Goal: Transaction & Acquisition: Purchase product/service

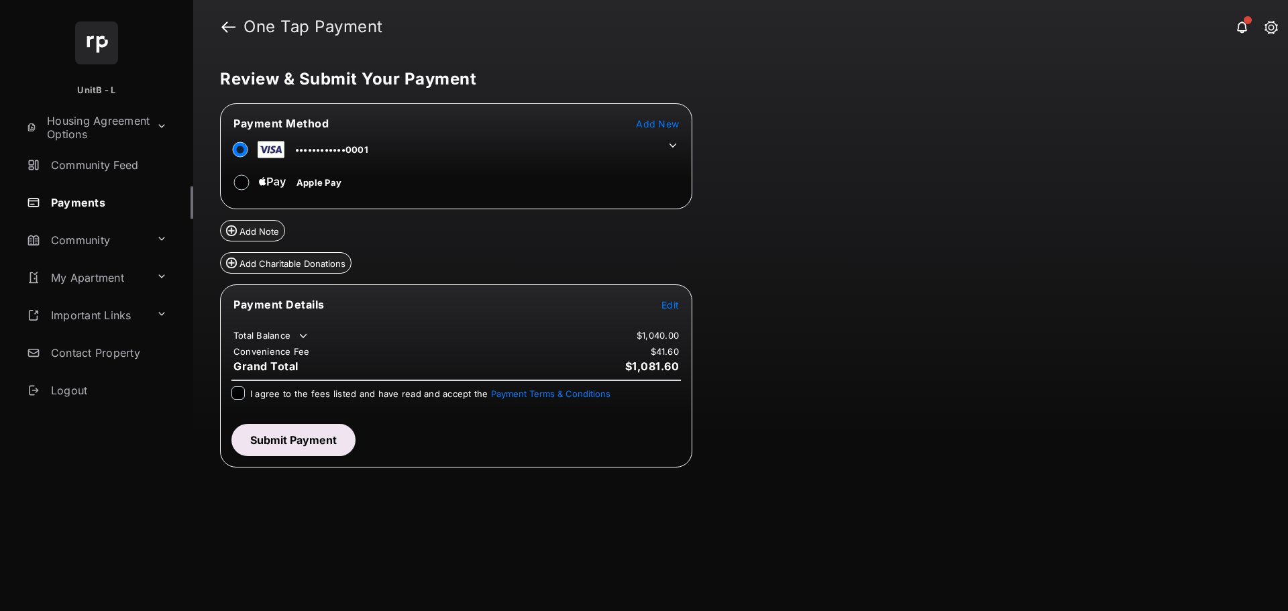
click at [671, 142] on icon at bounding box center [673, 146] width 12 height 12
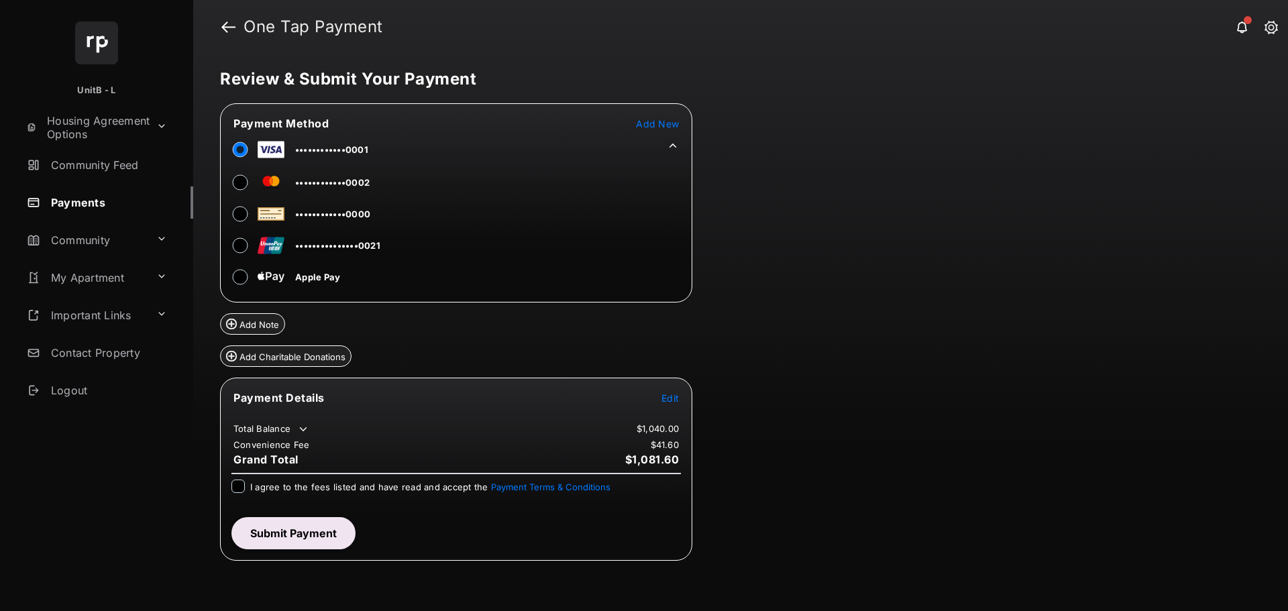
click at [643, 121] on span "Add New" at bounding box center [657, 123] width 43 height 11
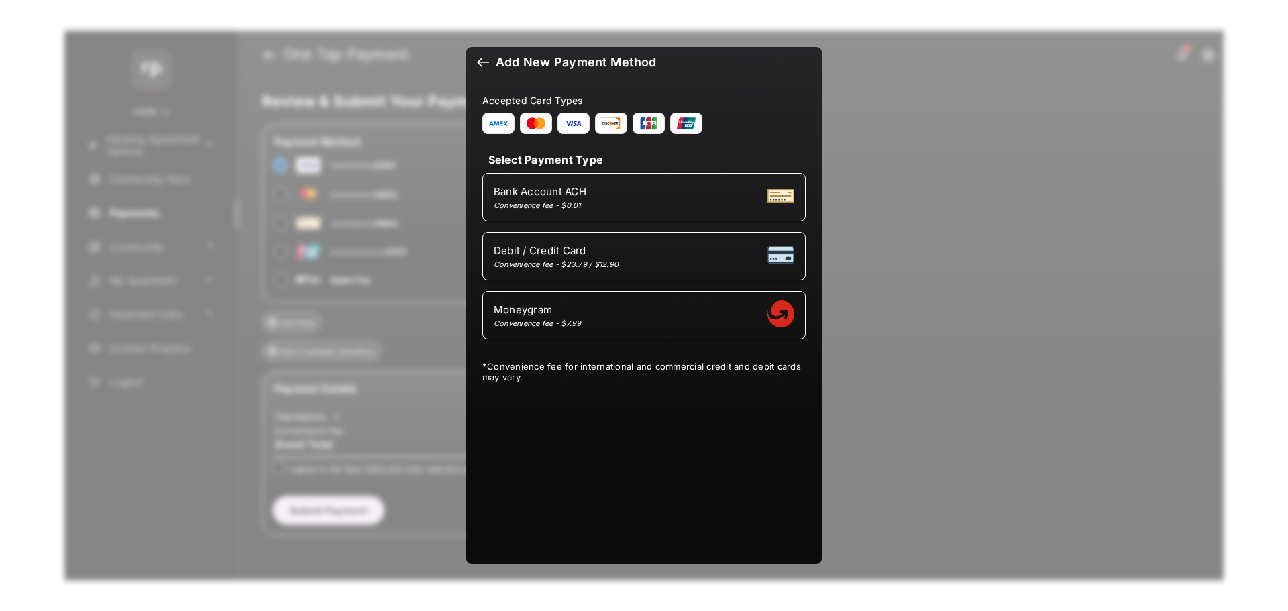
click at [628, 199] on div "Bank Account ACH Convenience fee - $0.01" at bounding box center [644, 196] width 301 height 25
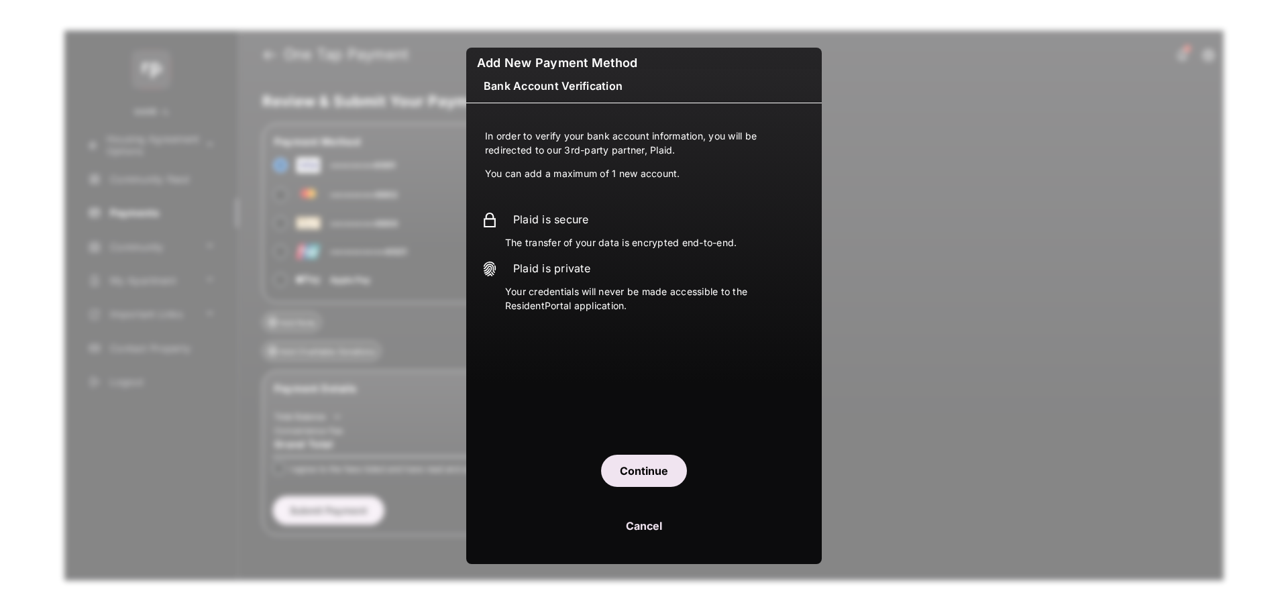
click at [641, 464] on button "Continue" at bounding box center [644, 471] width 86 height 32
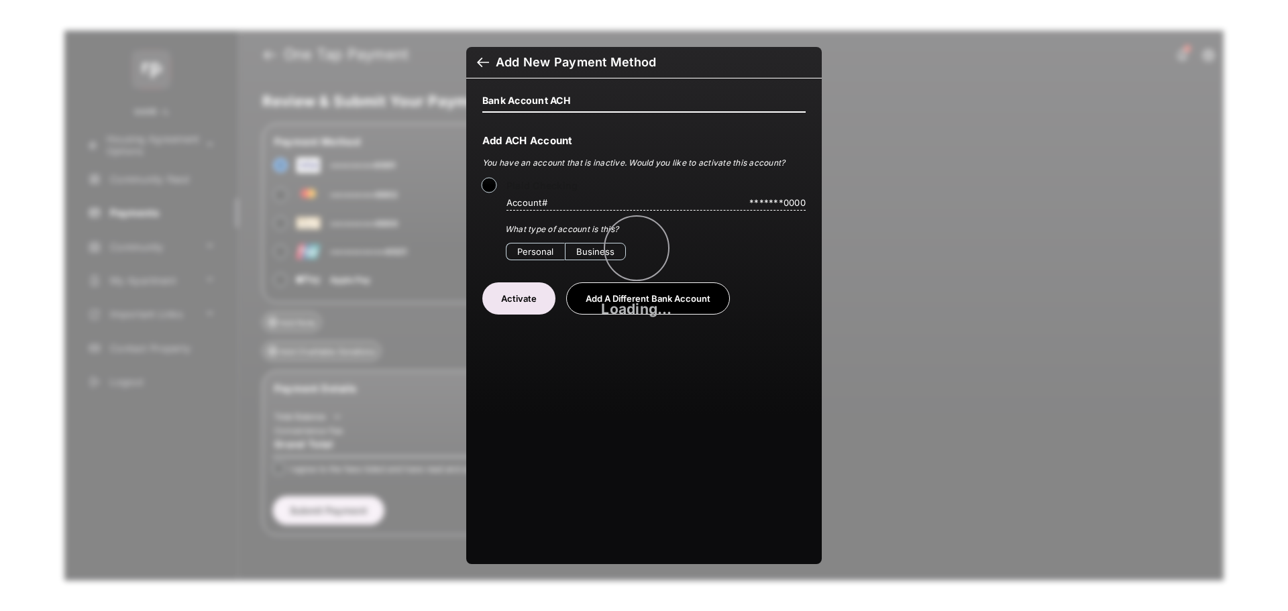
click at [615, 301] on span "Loading..." at bounding box center [636, 309] width 70 height 17
click at [611, 293] on button "Add a Different Bank Account" at bounding box center [648, 298] width 164 height 32
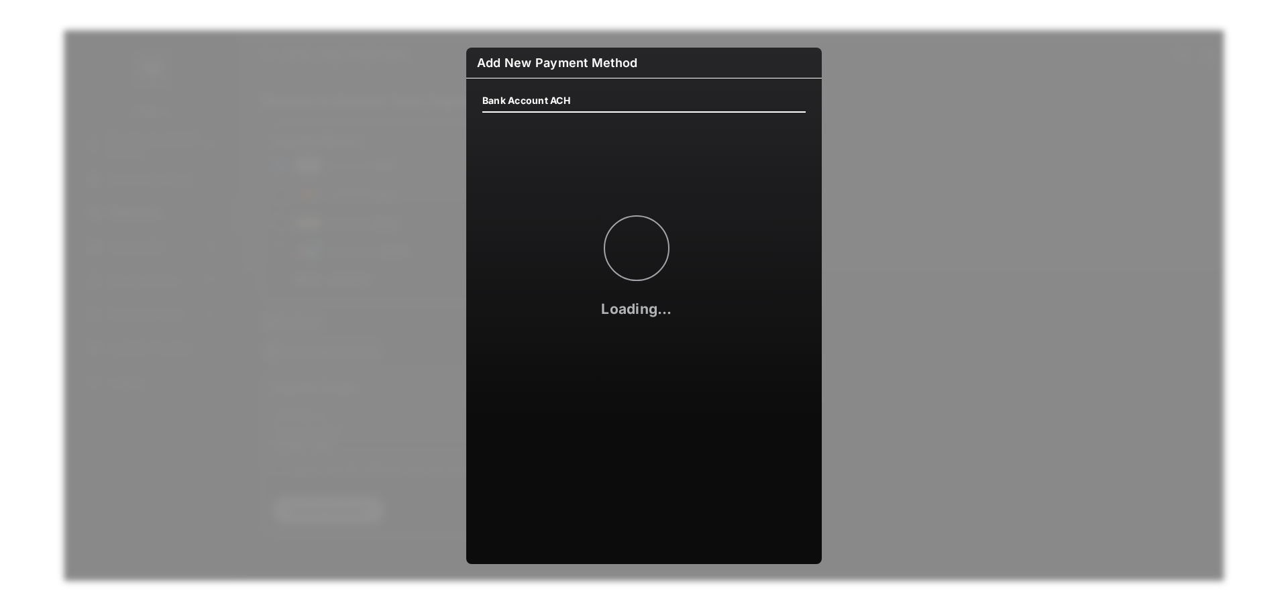
drag, startPoint x: 472, startPoint y: 76, endPoint x: 765, endPoint y: 119, distance: 297.0
click at [765, 119] on div "Bank Account ACH Loading..." at bounding box center [643, 109] width 339 height 29
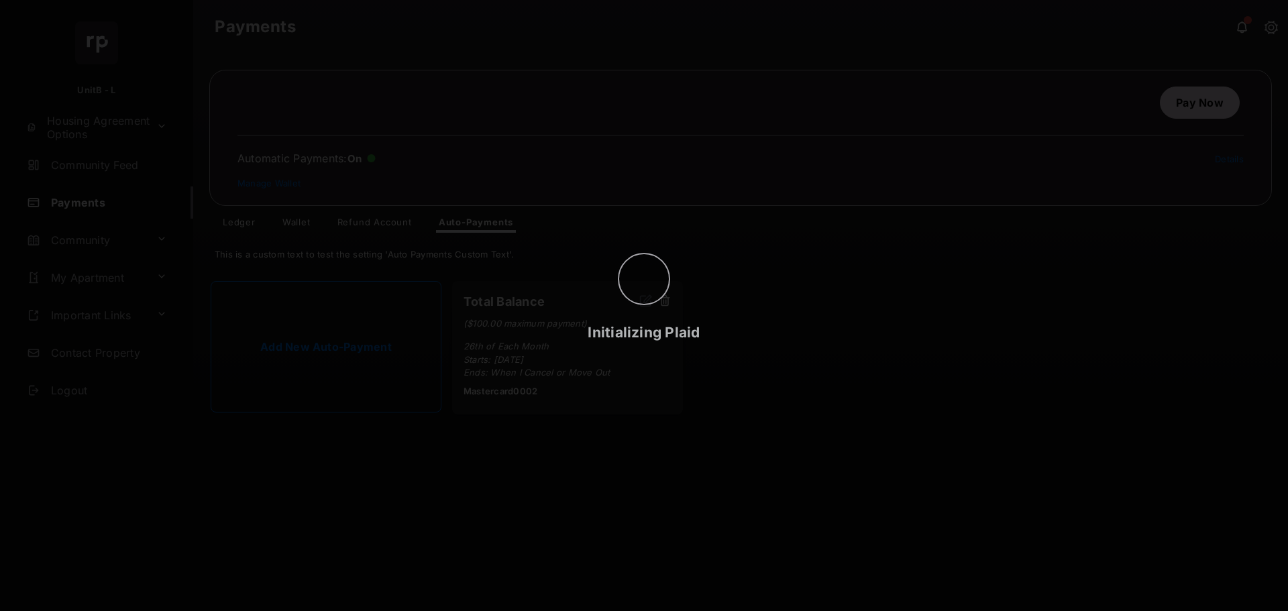
select select "**********"
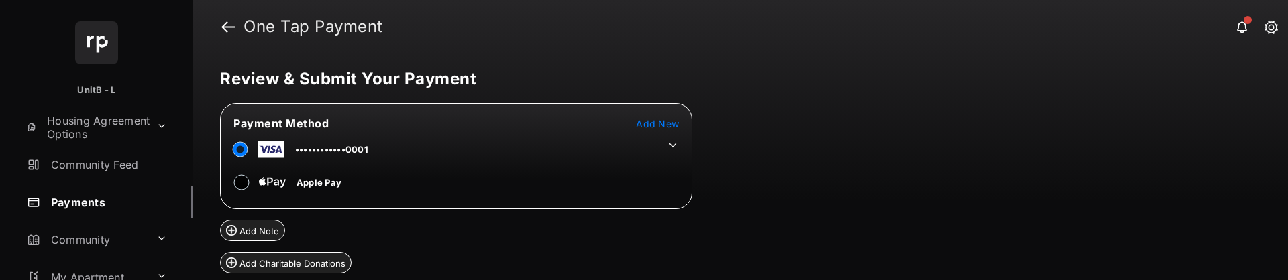
click at [673, 143] on icon at bounding box center [673, 146] width 12 height 12
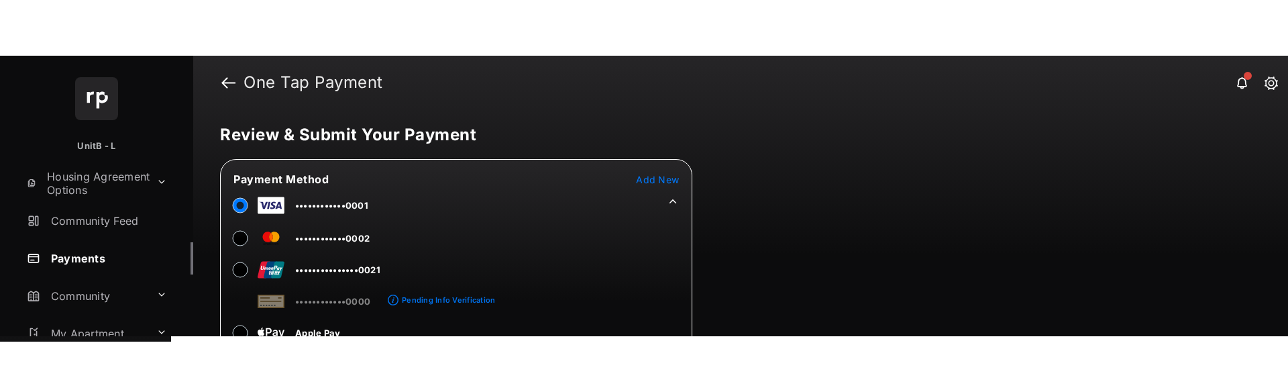
scroll to position [67, 0]
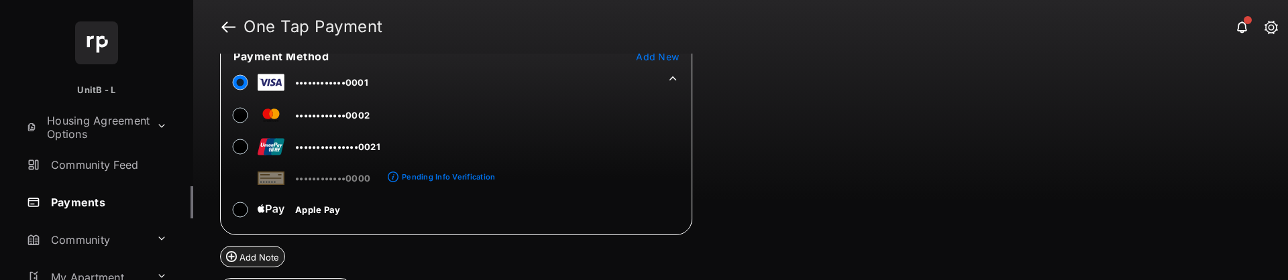
click at [427, 179] on div "Pending Info Verification" at bounding box center [448, 176] width 93 height 9
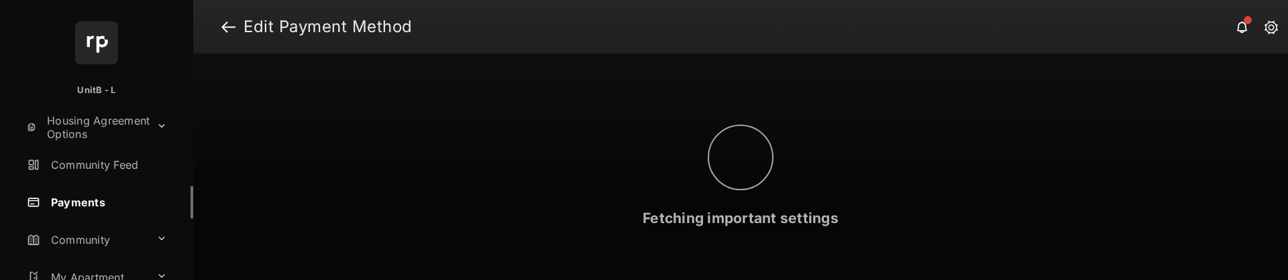
select select "**"
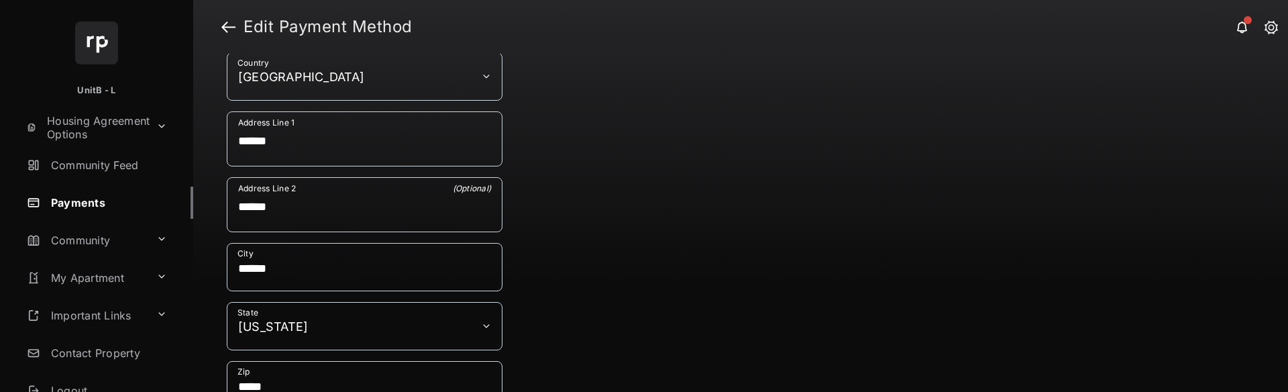
scroll to position [876, 0]
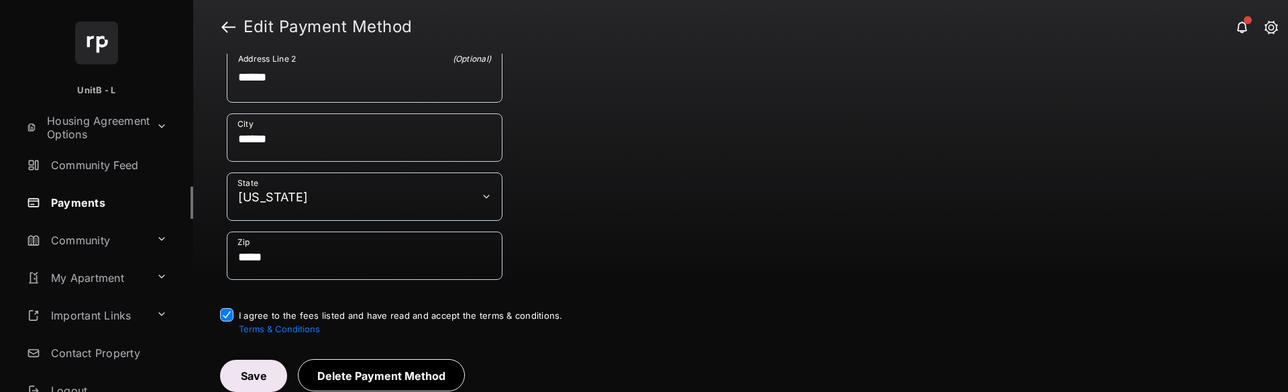
click at [266, 280] on button "Save" at bounding box center [253, 376] width 67 height 32
click at [236, 280] on button "Save" at bounding box center [253, 376] width 67 height 32
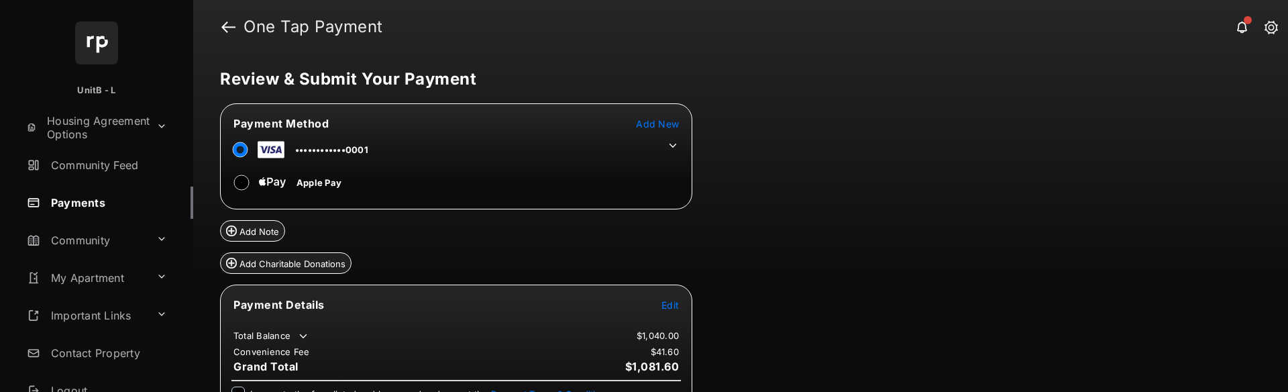
click at [672, 145] on icon at bounding box center [673, 146] width 7 height 4
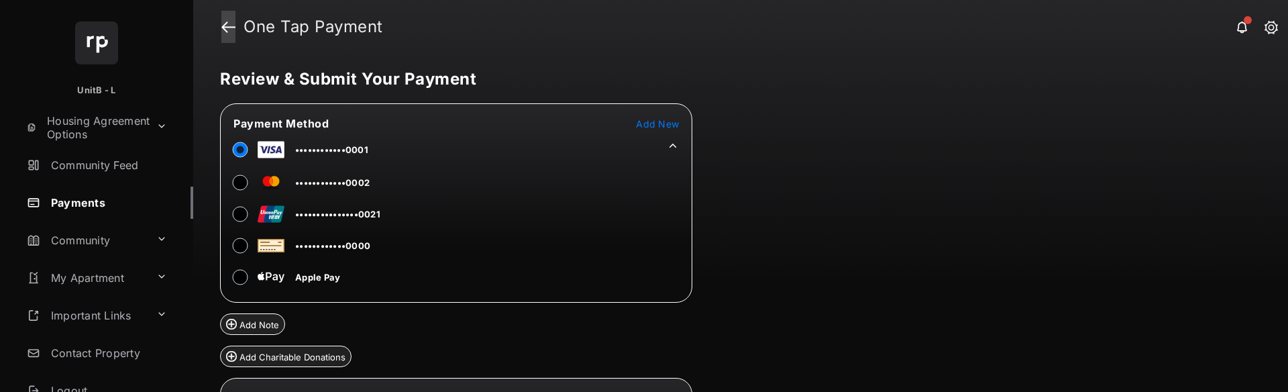
click at [231, 25] on link at bounding box center [228, 27] width 14 height 32
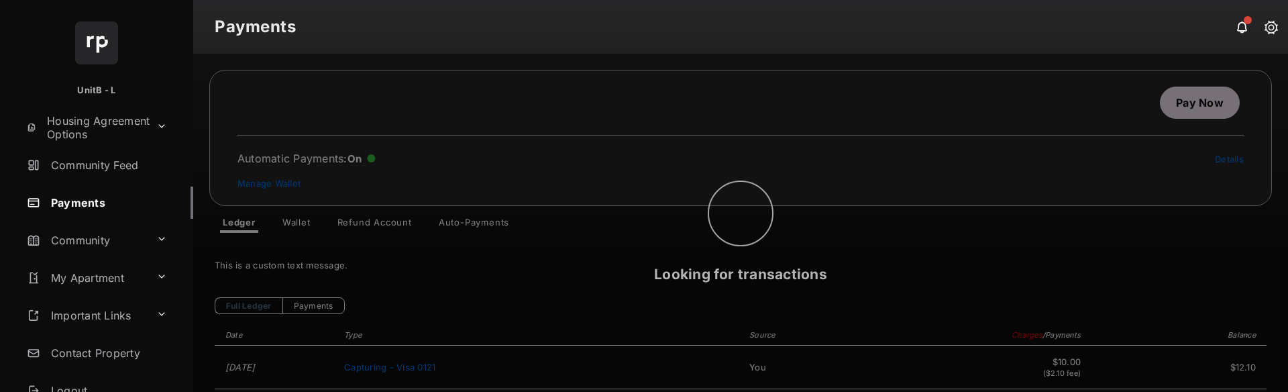
click at [296, 224] on div "Looking for transactions" at bounding box center [740, 223] width 1095 height 338
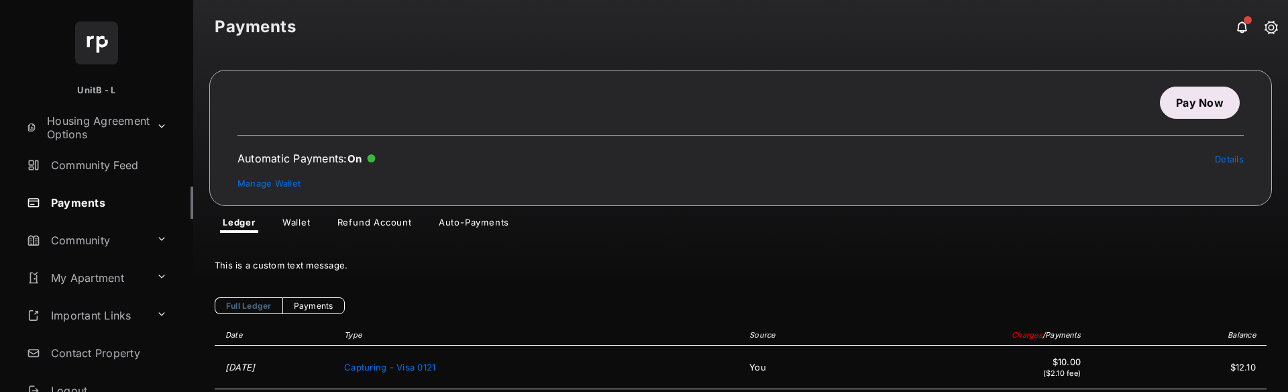
click at [297, 223] on link "Wallet" at bounding box center [297, 225] width 50 height 16
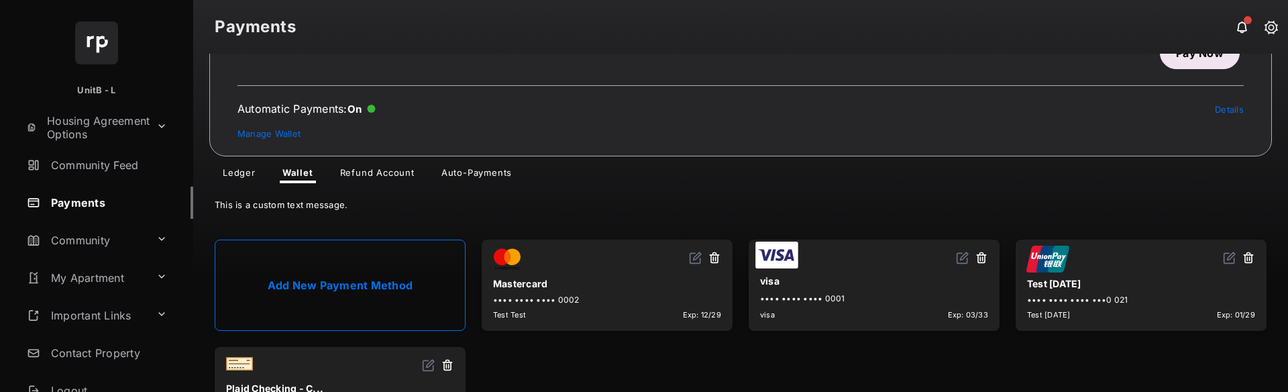
scroll to position [113, 0]
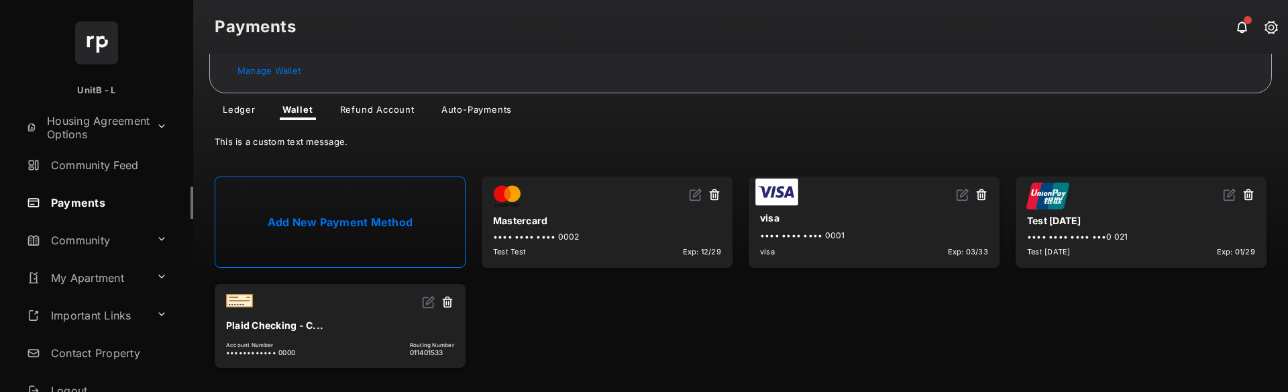
click at [290, 107] on link "Wallet" at bounding box center [298, 112] width 52 height 16
click at [292, 109] on link "Wallet" at bounding box center [298, 112] width 52 height 16
click at [376, 102] on span "Pay Now Automatic Payments : On Details Manage Wallet Ledger Wallet Refund Acco…" at bounding box center [740, 38] width 1063 height 163
click at [354, 111] on link "Refund Account" at bounding box center [377, 112] width 96 height 16
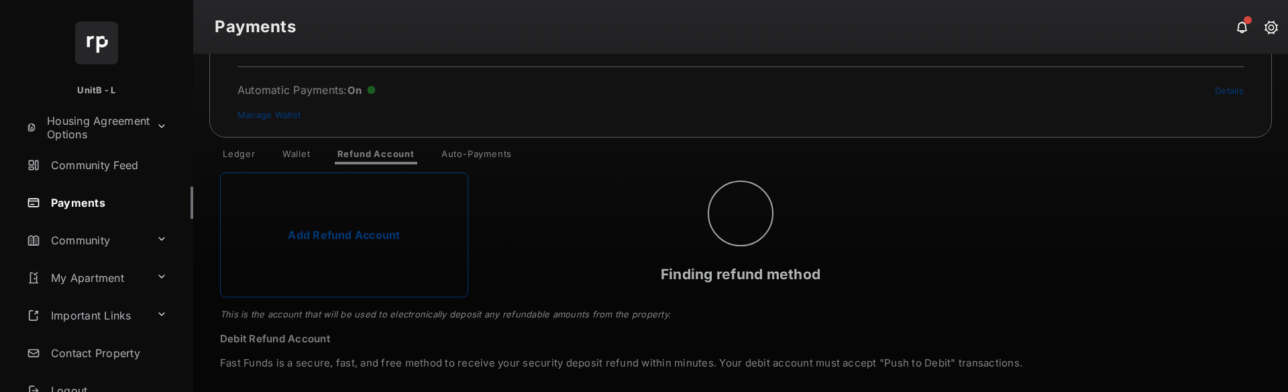
scroll to position [68, 0]
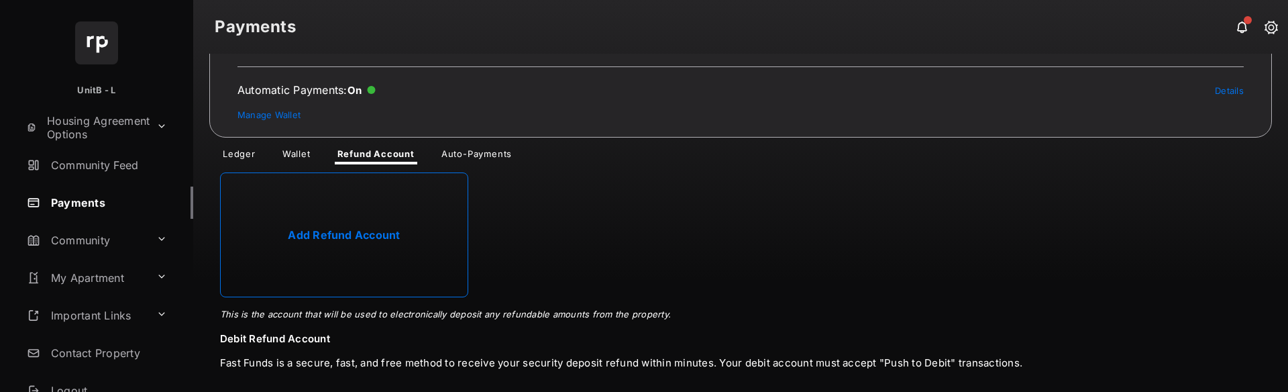
click at [297, 152] on link "Wallet" at bounding box center [297, 156] width 50 height 16
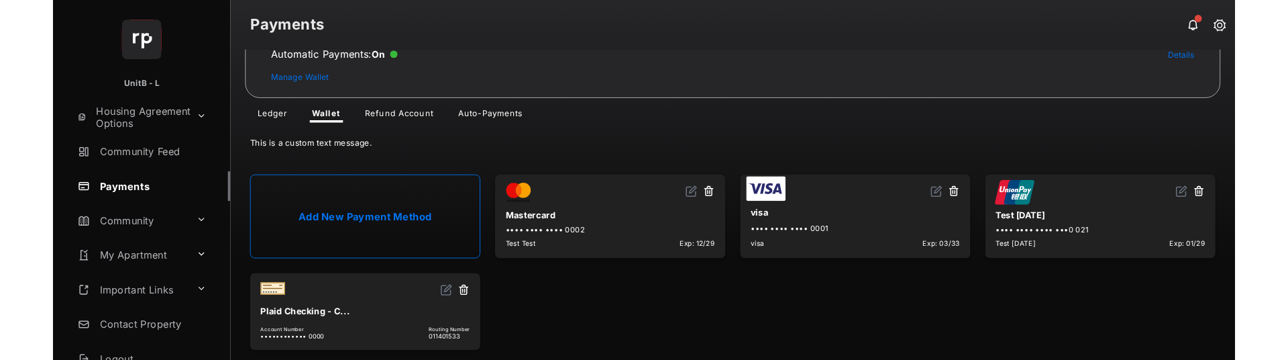
scroll to position [113, 0]
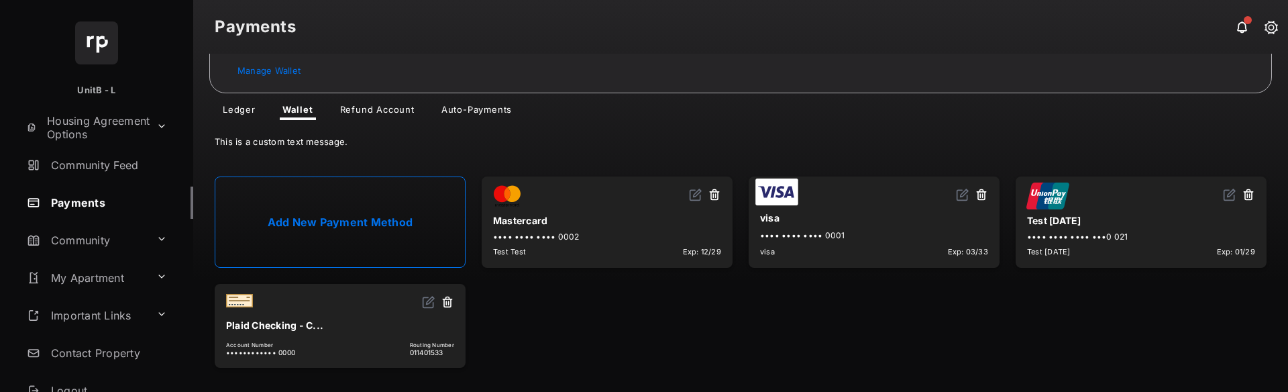
click at [445, 280] on button at bounding box center [447, 302] width 13 height 15
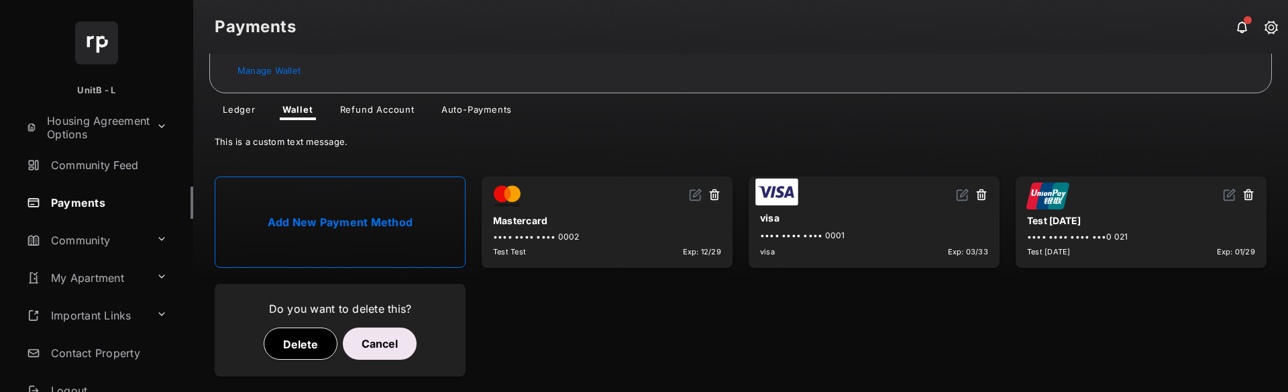
click at [310, 280] on button "Delete" at bounding box center [301, 343] width 74 height 32
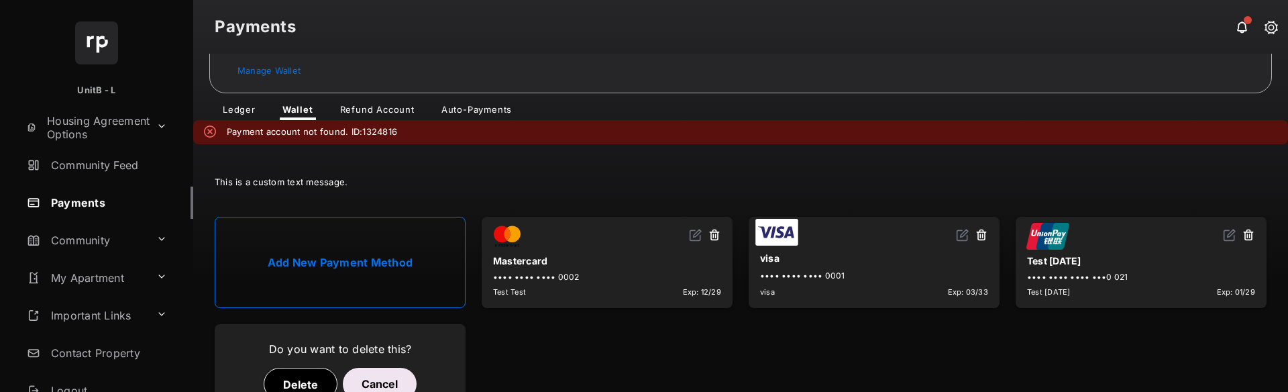
click at [382, 280] on button "Cancel" at bounding box center [380, 384] width 74 height 32
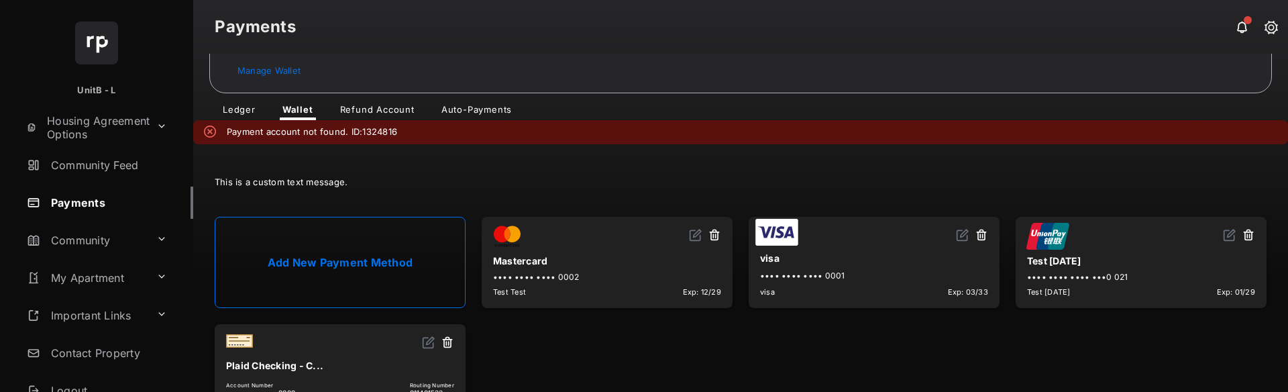
click at [447, 280] on button at bounding box center [447, 342] width 13 height 15
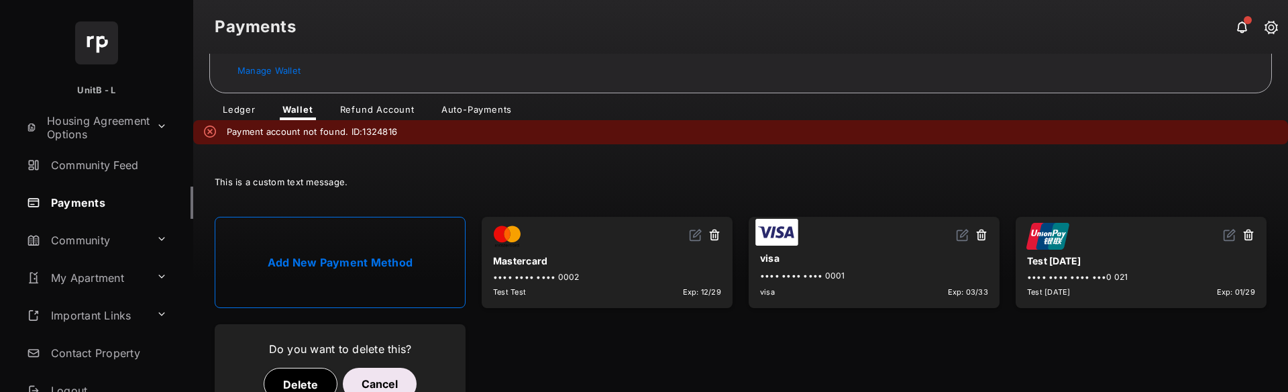
click at [305, 280] on button "Delete" at bounding box center [301, 384] width 74 height 32
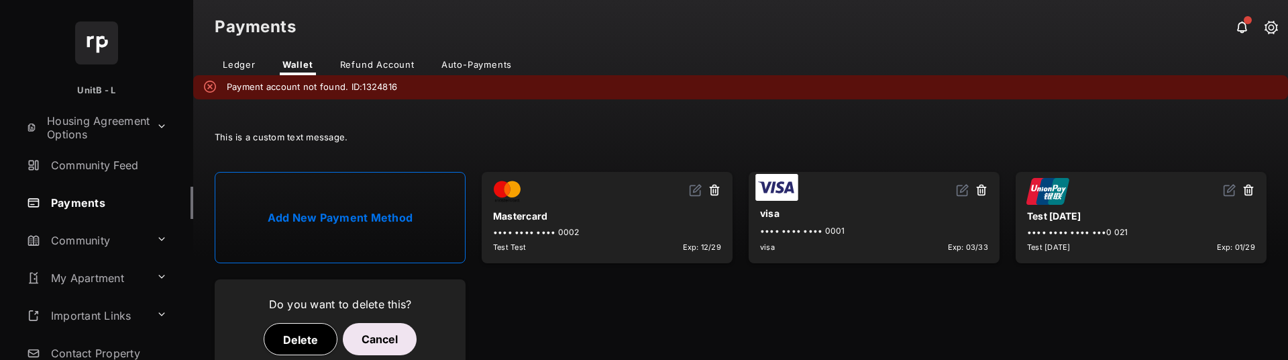
scroll to position [194, 0]
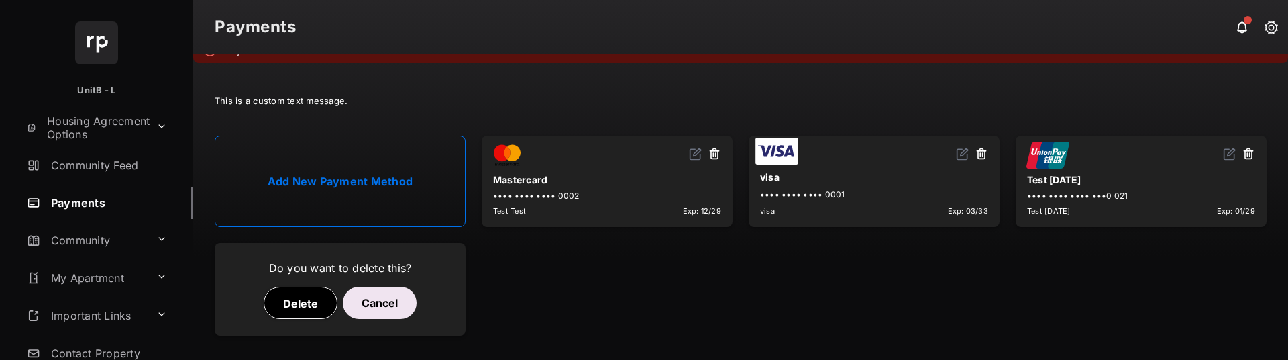
click at [388, 280] on button "Cancel" at bounding box center [380, 302] width 74 height 32
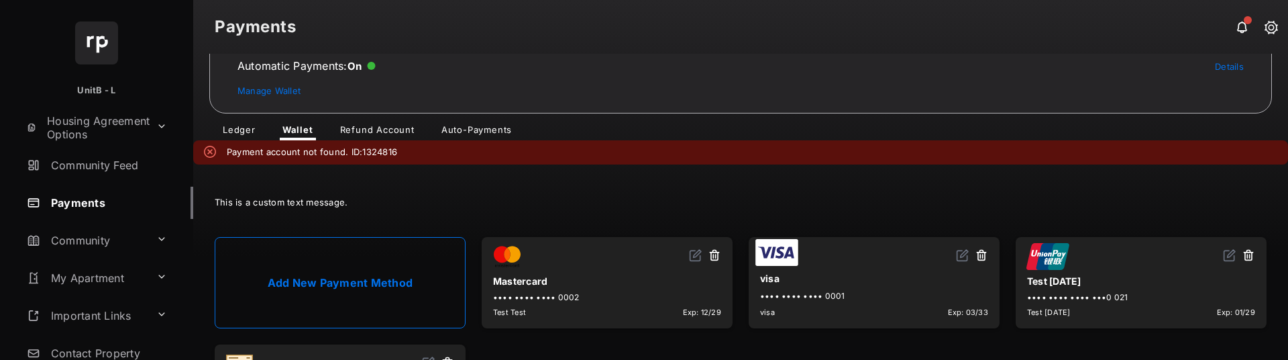
scroll to position [0, 0]
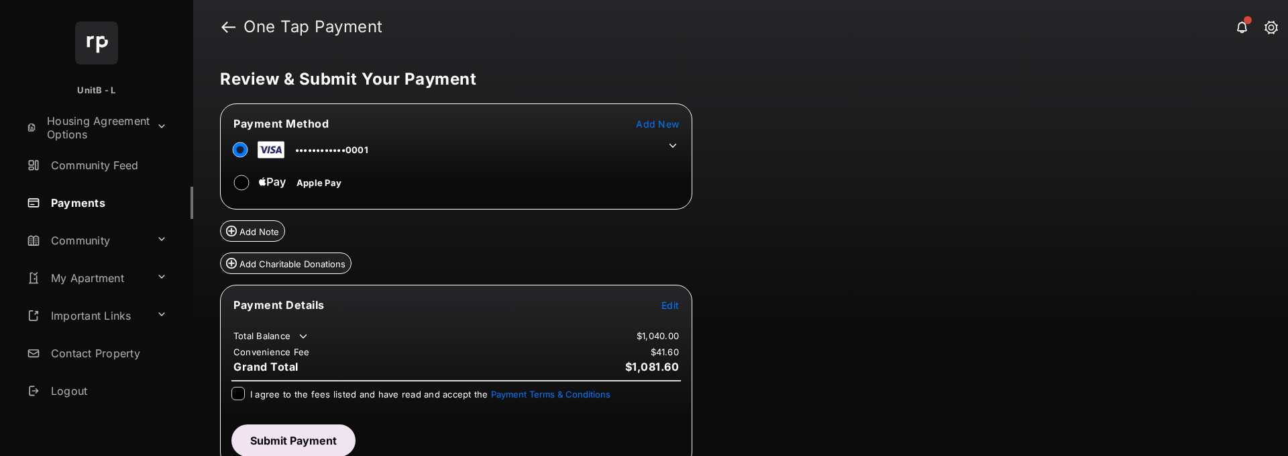
click at [659, 125] on span "Add New" at bounding box center [657, 123] width 43 height 11
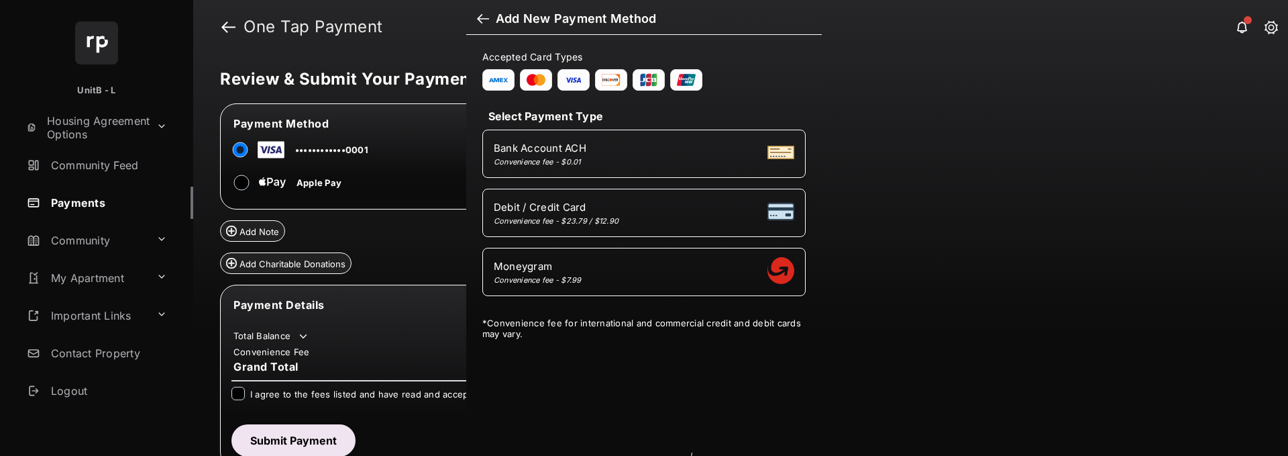
click at [655, 143] on div "Bank Account ACH Convenience fee - $0.01" at bounding box center [644, 153] width 301 height 25
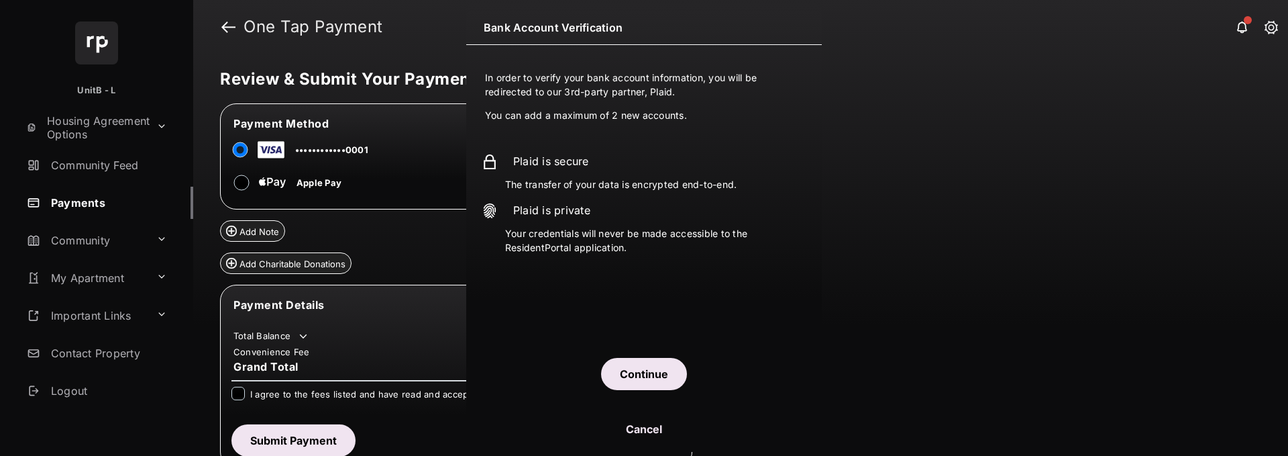
click at [659, 358] on button "Continue" at bounding box center [644, 374] width 86 height 32
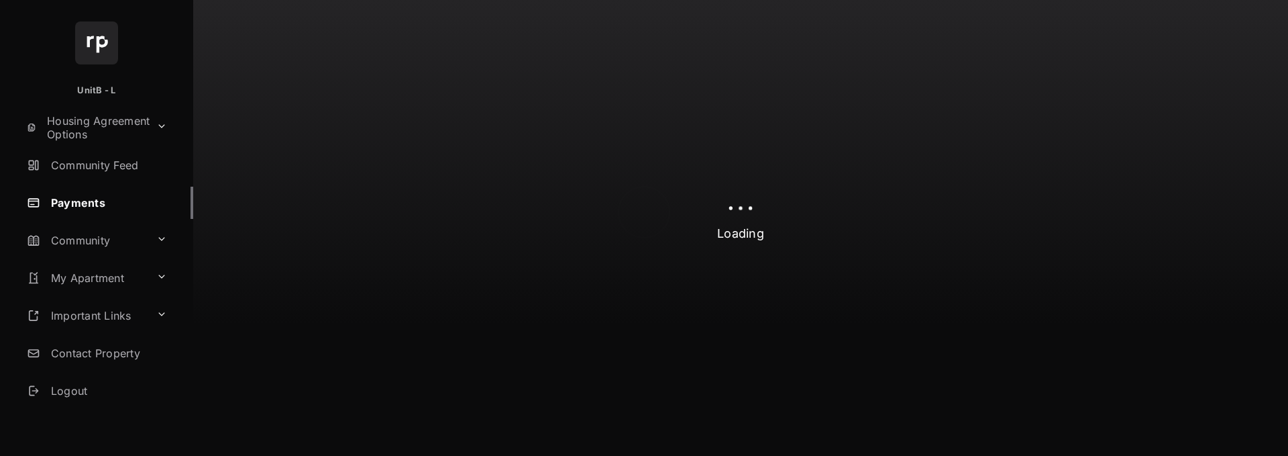
select select "**"
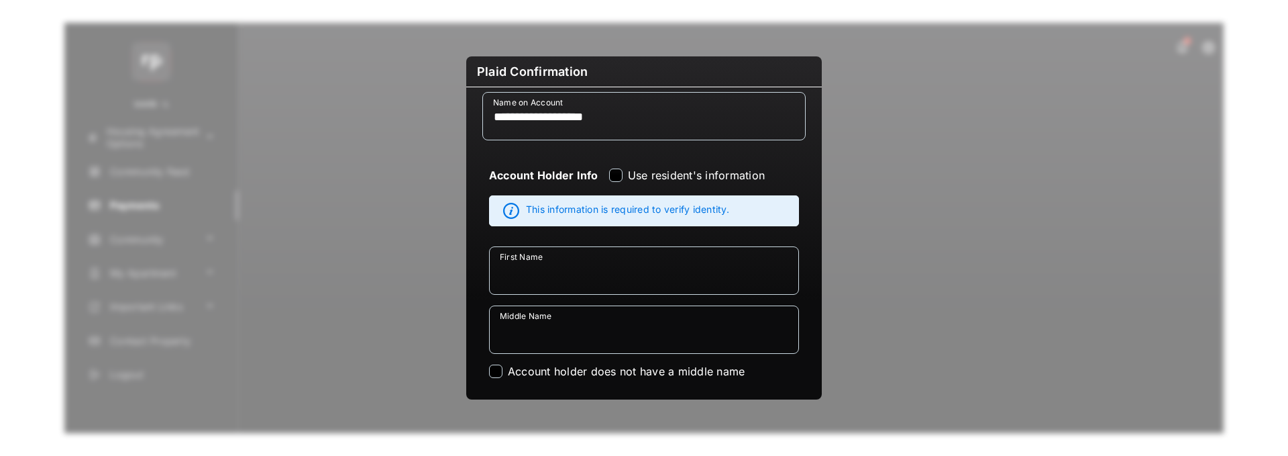
scroll to position [201, 0]
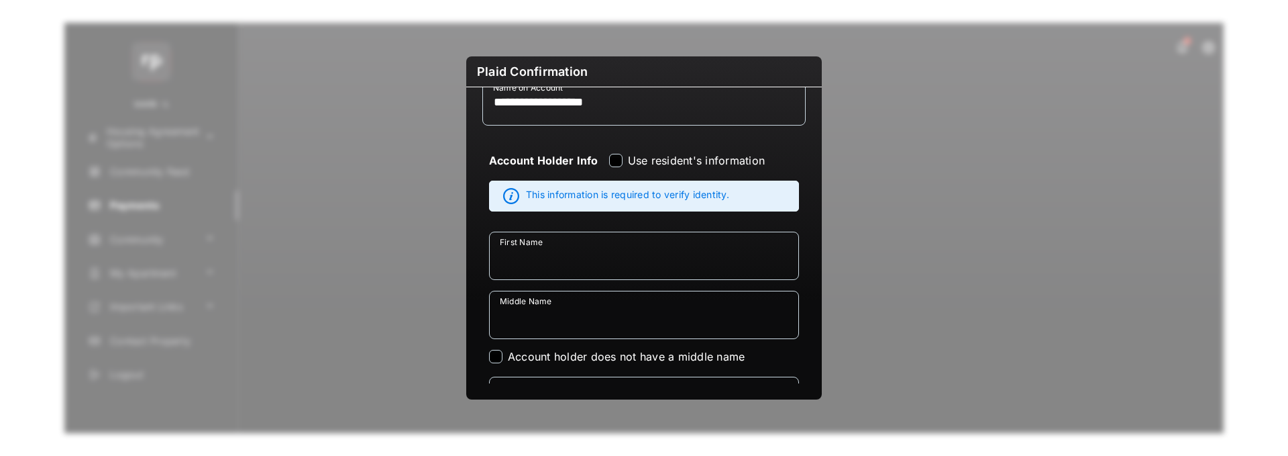
type input "**********"
type input "*******"
type textarea "******"
type input "******"
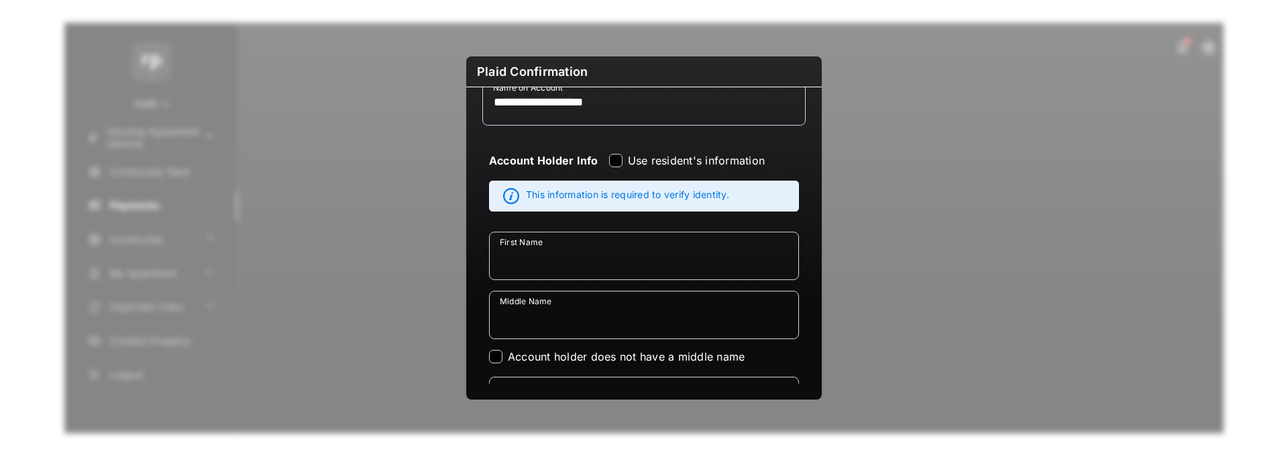
select select "**"
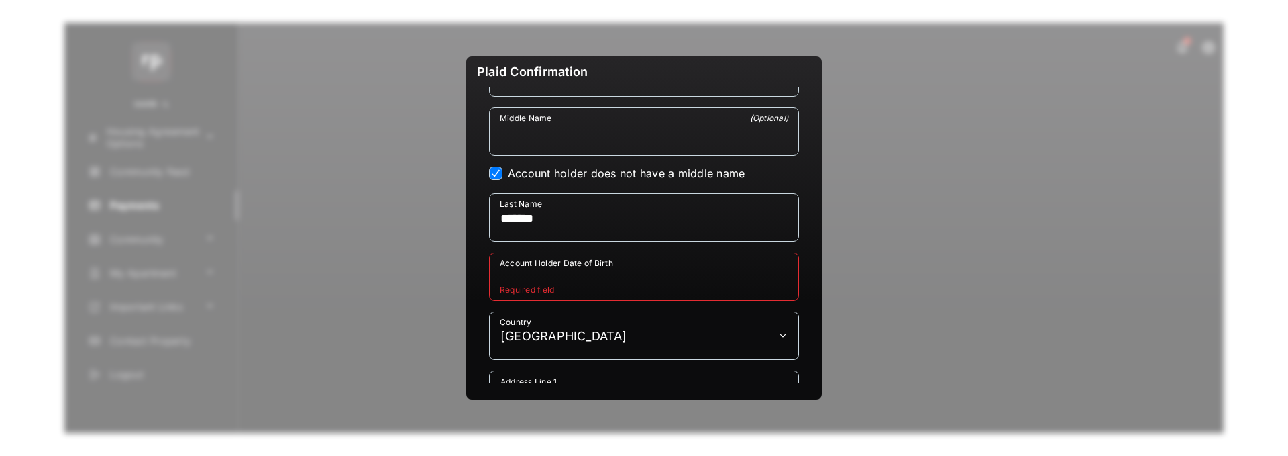
scroll to position [403, 0]
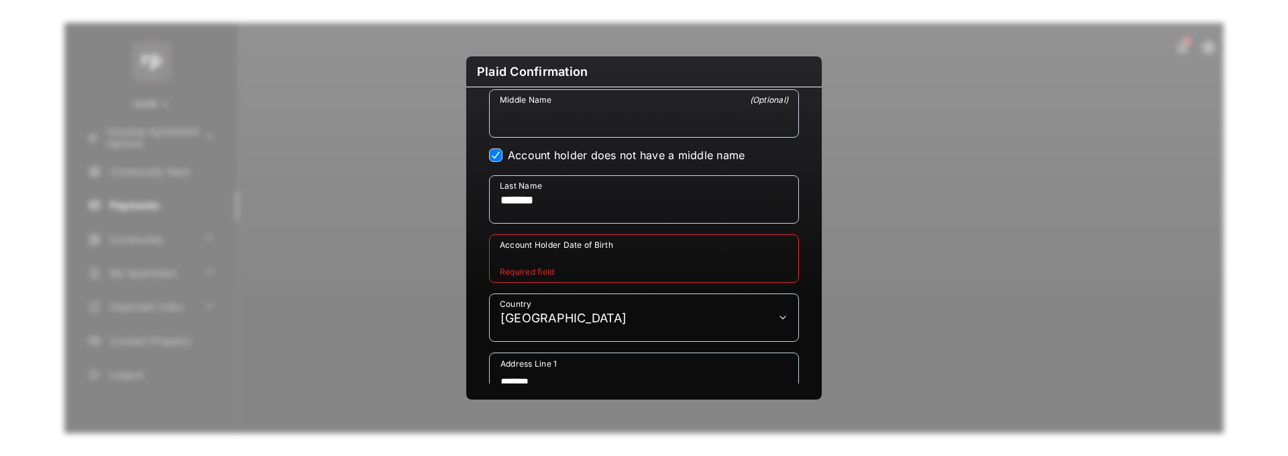
click at [643, 263] on input "Account Holder Date of Birth" at bounding box center [644, 258] width 310 height 48
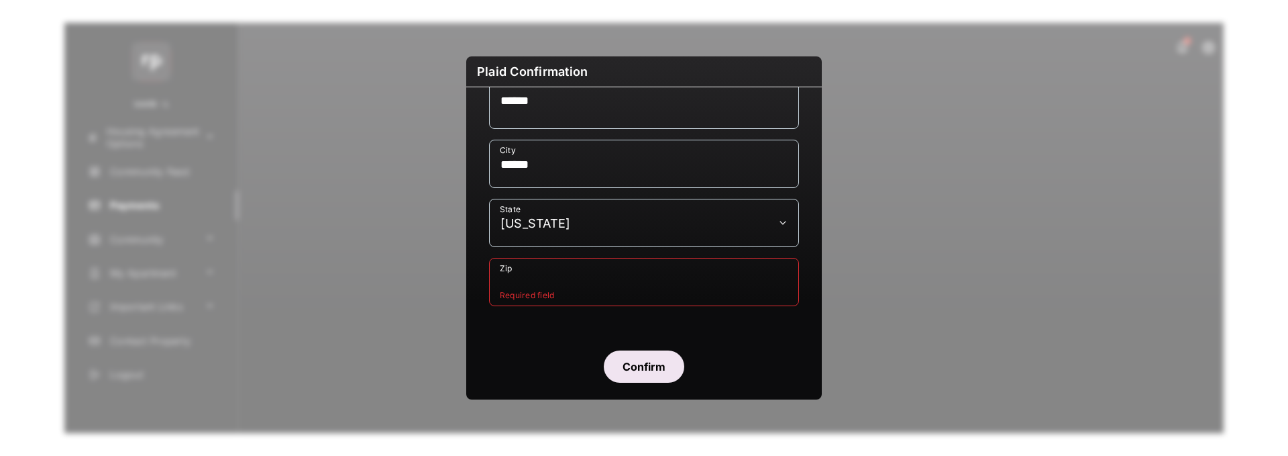
scroll to position [767, 0]
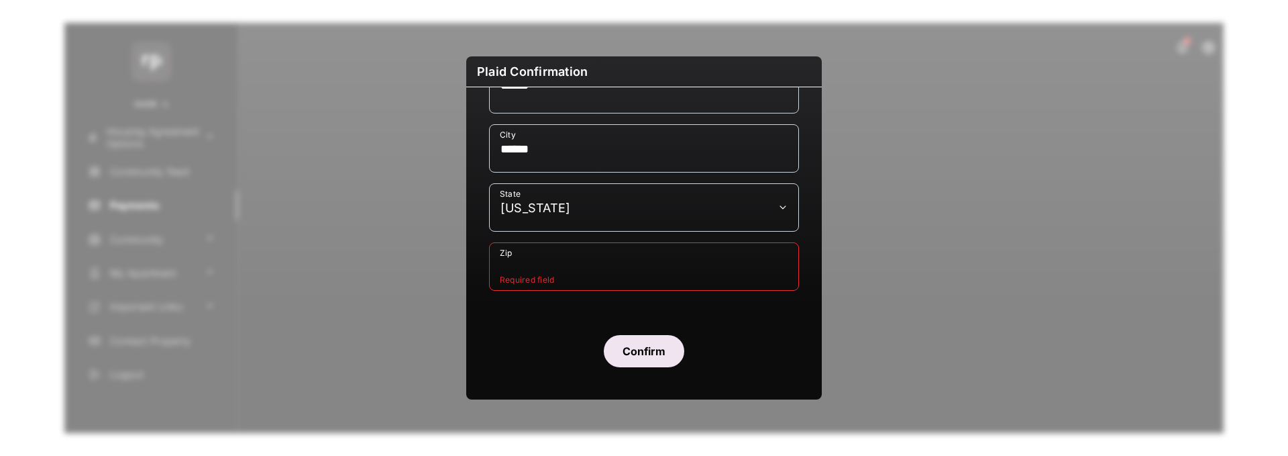
type input "**********"
click at [703, 205] on select "**********" at bounding box center [644, 207] width 310 height 48
select select "**"
click at [489, 183] on select "**********" at bounding box center [644, 207] width 310 height 48
click at [682, 268] on input "Zip" at bounding box center [644, 266] width 310 height 48
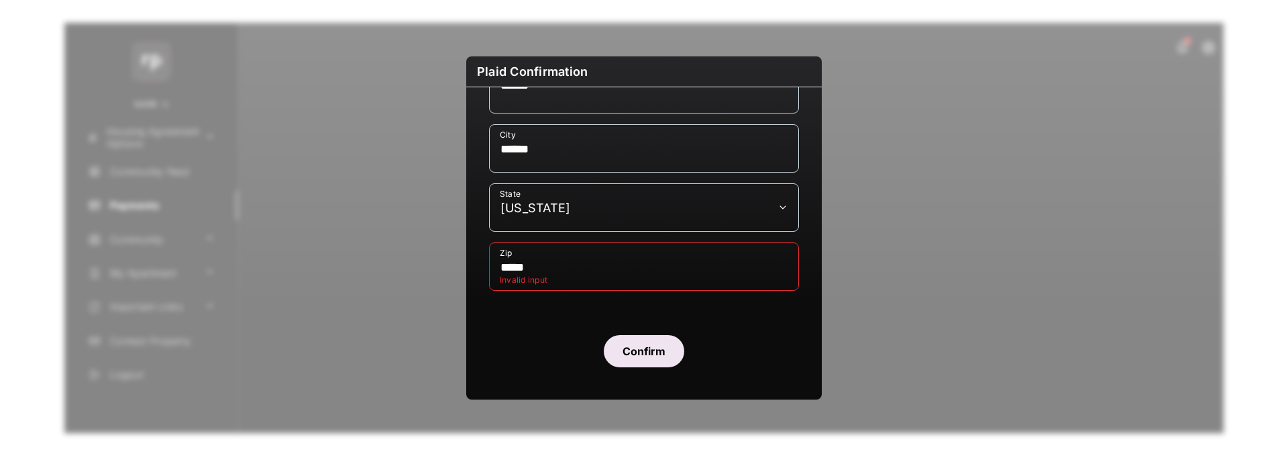
type input "*****"
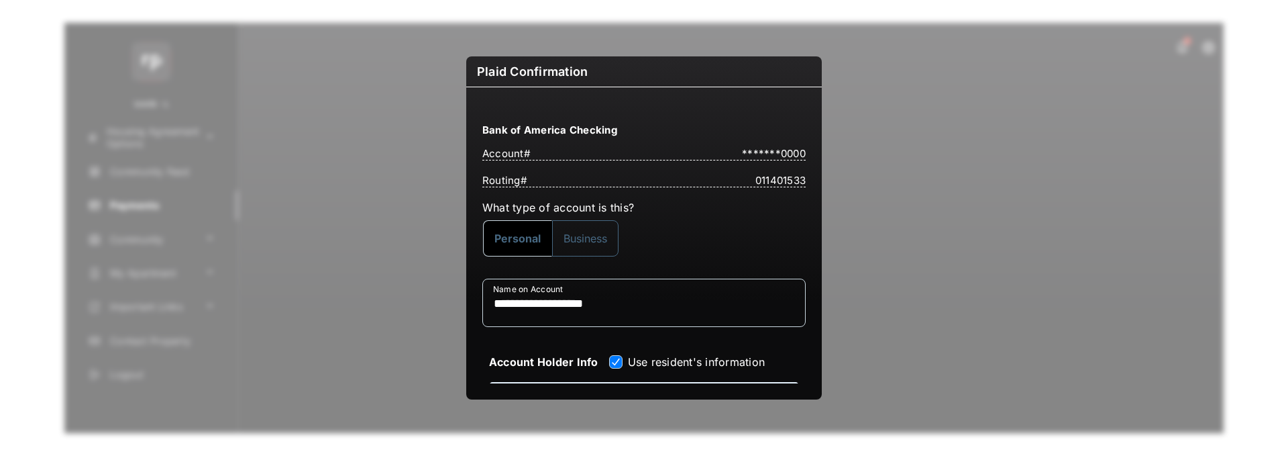
click at [611, 240] on button "Business" at bounding box center [585, 238] width 66 height 36
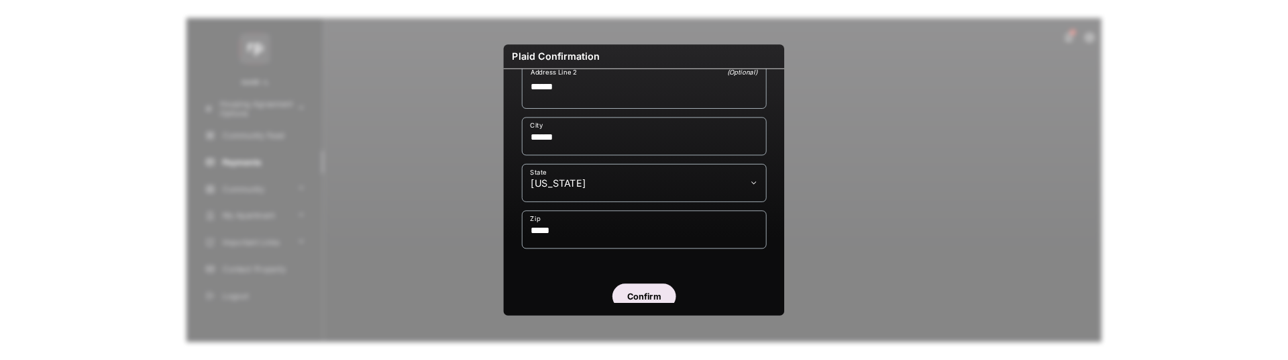
scroll to position [767, 0]
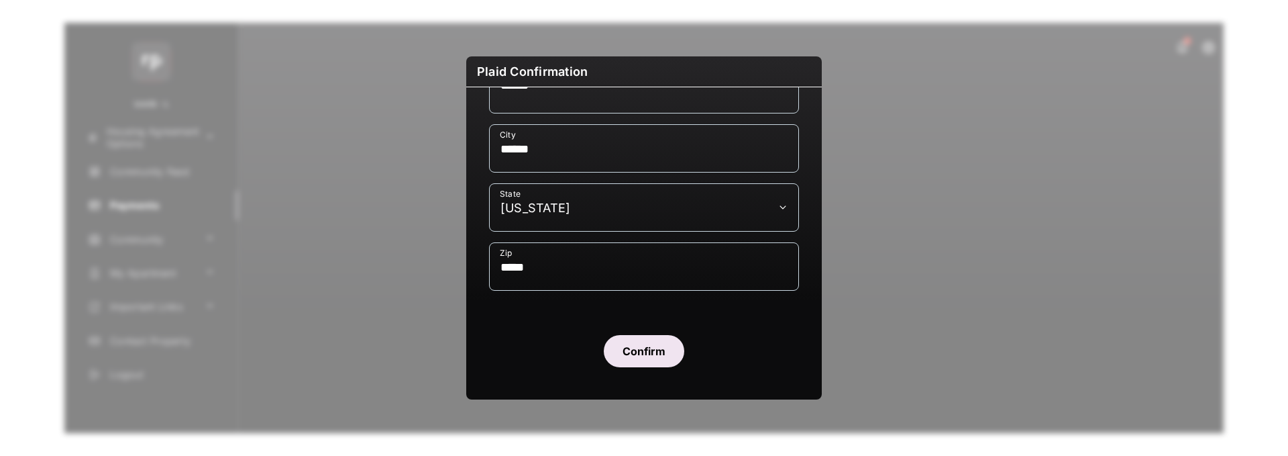
click at [651, 346] on button "Confirm" at bounding box center [644, 351] width 81 height 32
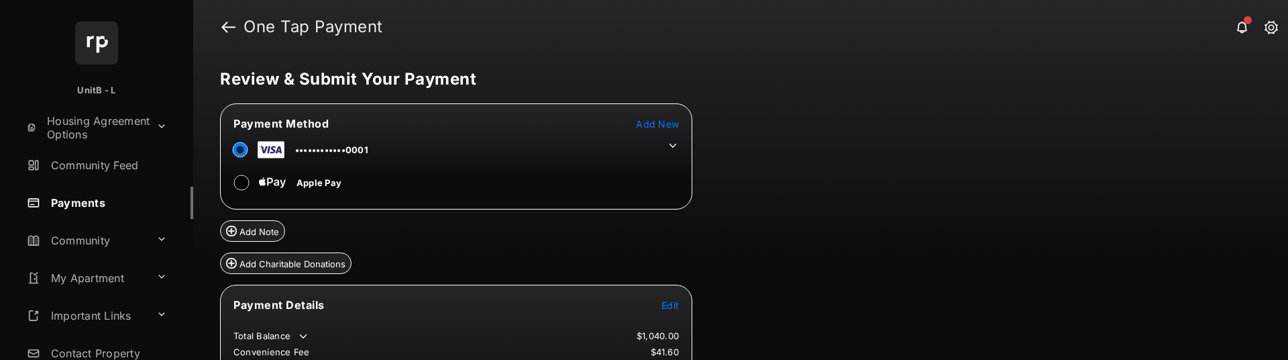
click at [676, 144] on icon at bounding box center [673, 146] width 12 height 12
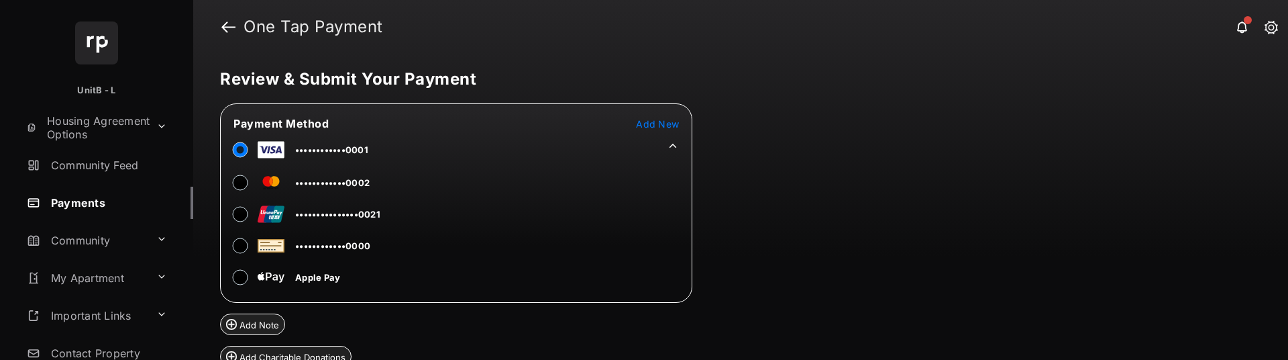
click at [367, 187] on span "••••••••••••0002" at bounding box center [332, 182] width 74 height 11
click at [231, 25] on link at bounding box center [228, 27] width 14 height 32
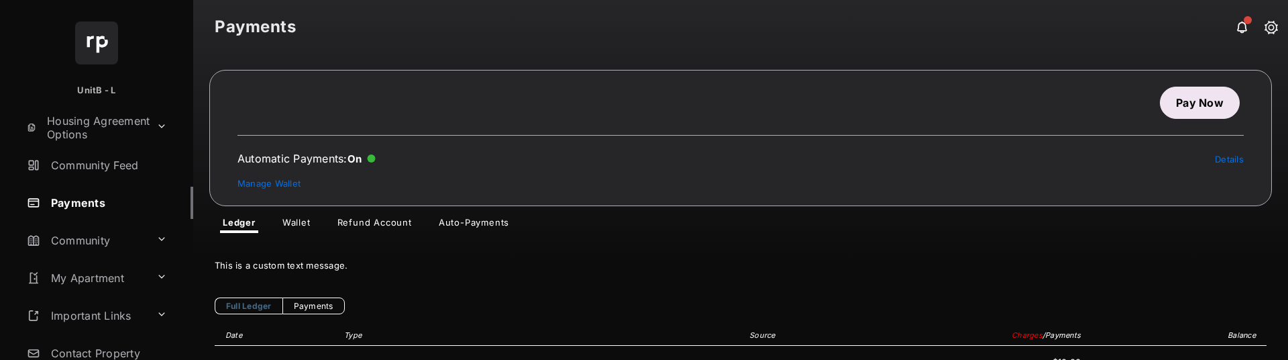
click at [1206, 99] on link "Pay Now" at bounding box center [1200, 103] width 80 height 32
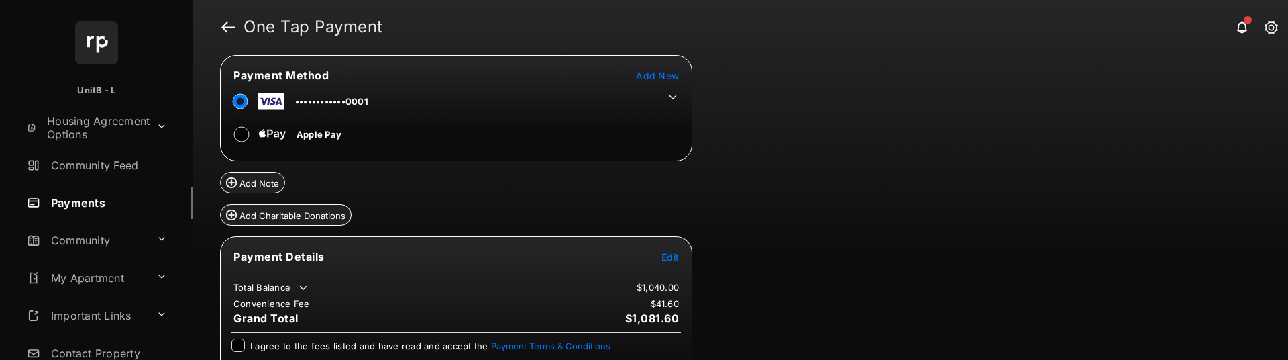
scroll to position [109, 0]
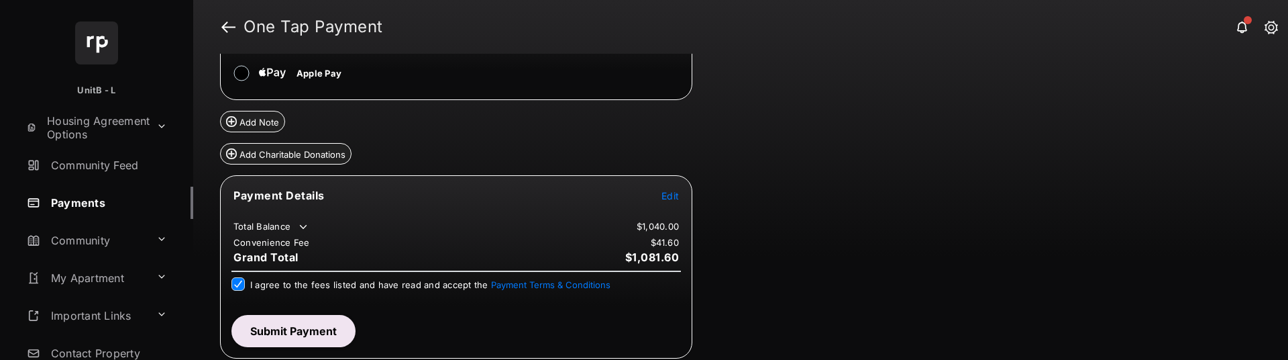
click at [279, 325] on button "Submit Payment" at bounding box center [293, 331] width 124 height 32
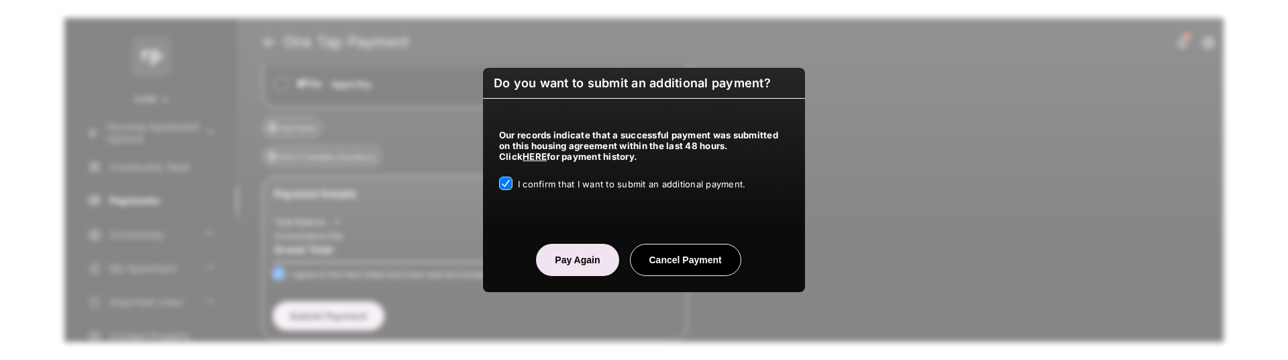
click at [588, 266] on button "Pay Again" at bounding box center [577, 260] width 83 height 32
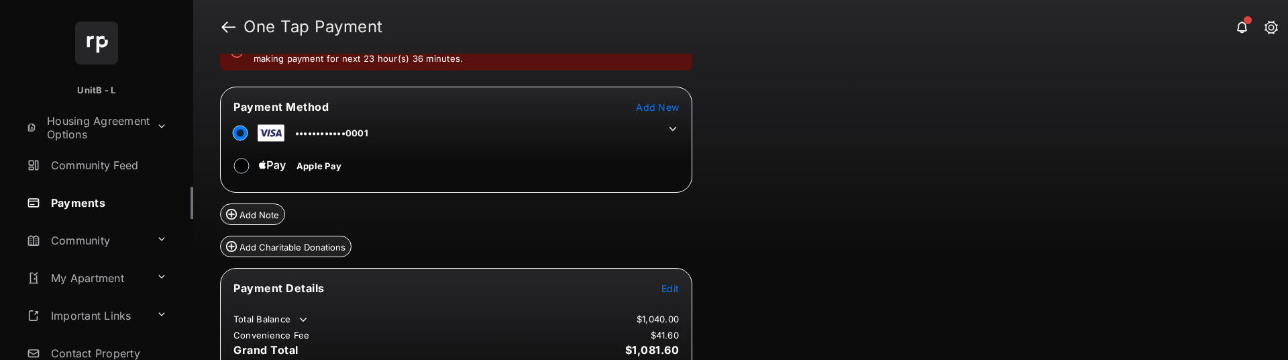
scroll to position [0, 0]
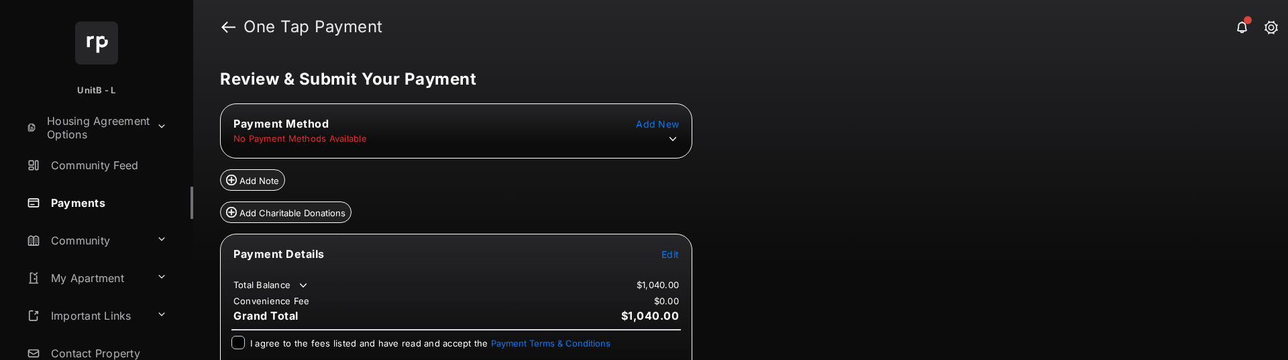
click at [674, 138] on icon at bounding box center [673, 139] width 12 height 12
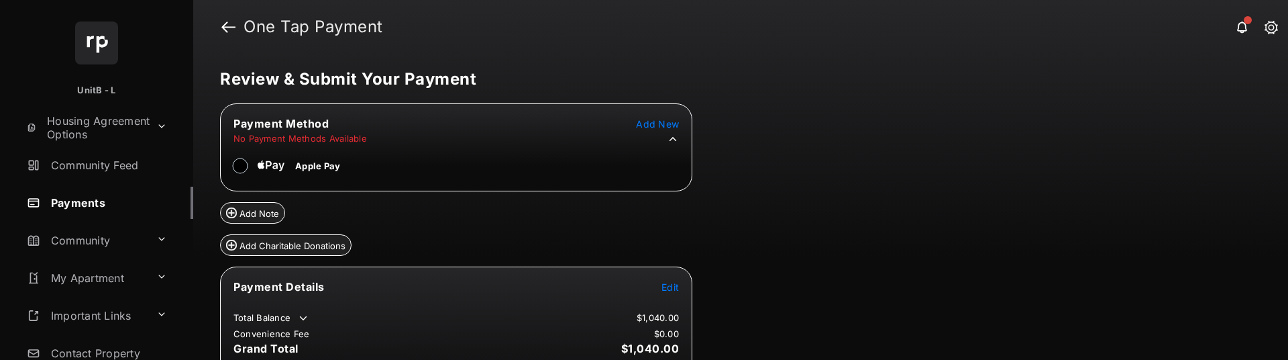
click at [236, 25] on h1 "One Tap Payment" at bounding box center [750, 27] width 1031 height 16
click at [225, 25] on link at bounding box center [228, 27] width 14 height 32
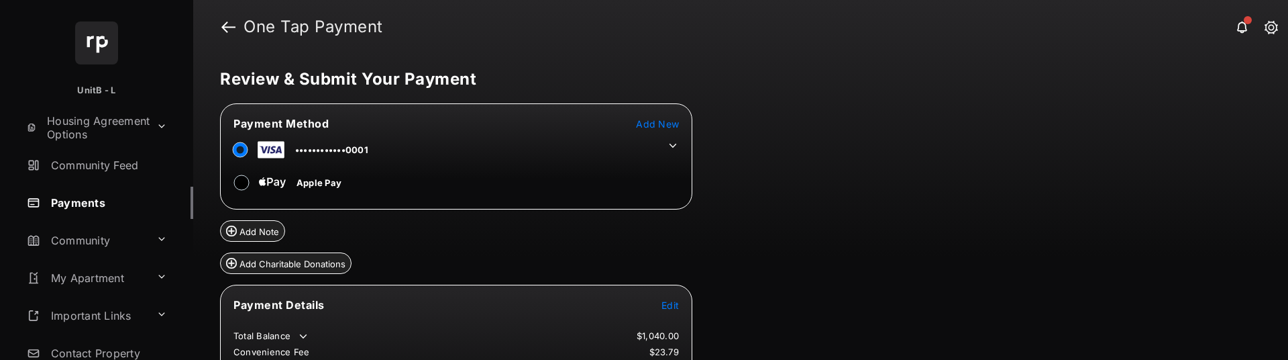
click at [673, 138] on td at bounding box center [669, 142] width 20 height 20
click at [673, 142] on icon at bounding box center [673, 146] width 12 height 12
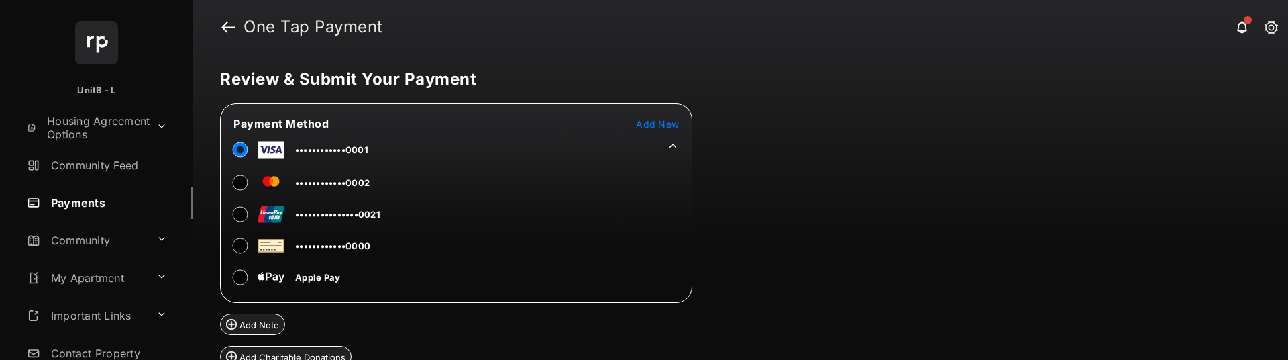
click at [673, 142] on icon at bounding box center [673, 146] width 12 height 12
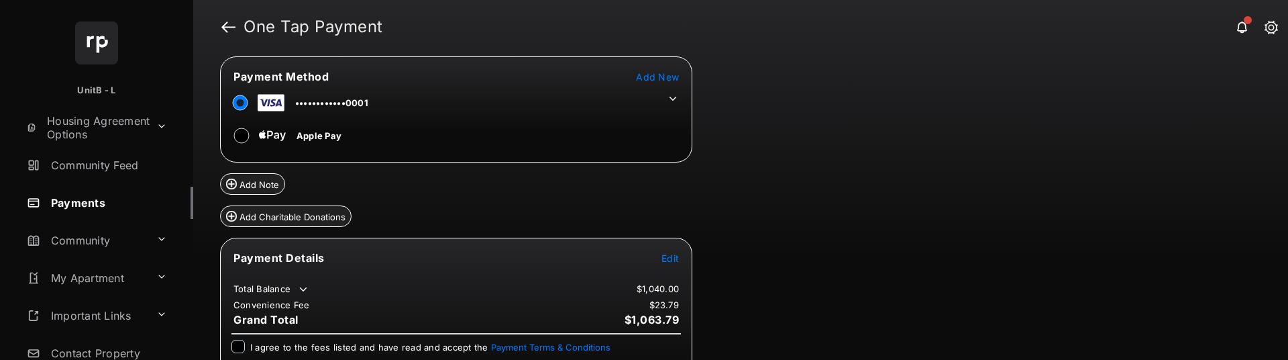
scroll to position [109, 0]
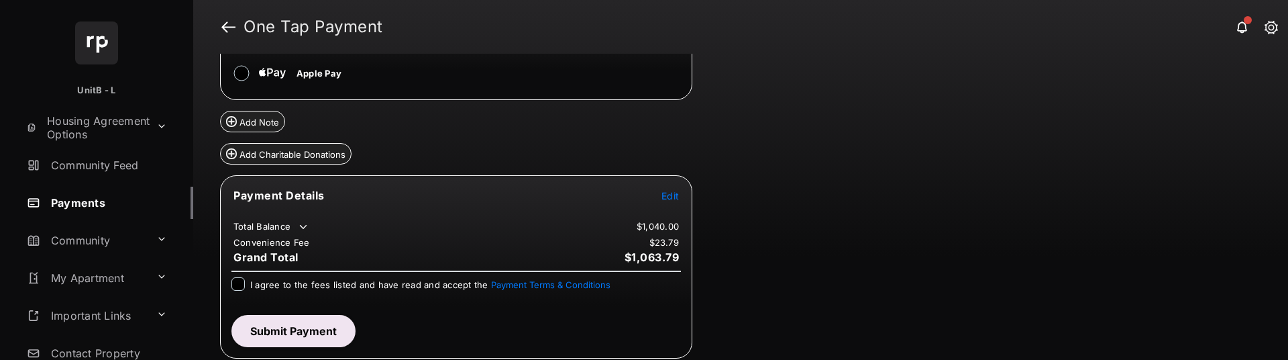
click at [671, 195] on span "Edit" at bounding box center [669, 195] width 17 height 11
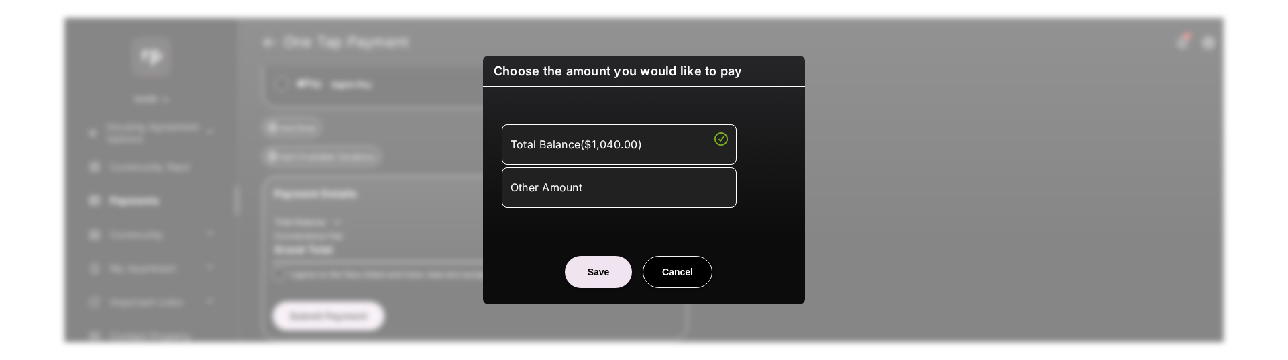
click at [617, 199] on li "Other Amount" at bounding box center [619, 187] width 235 height 40
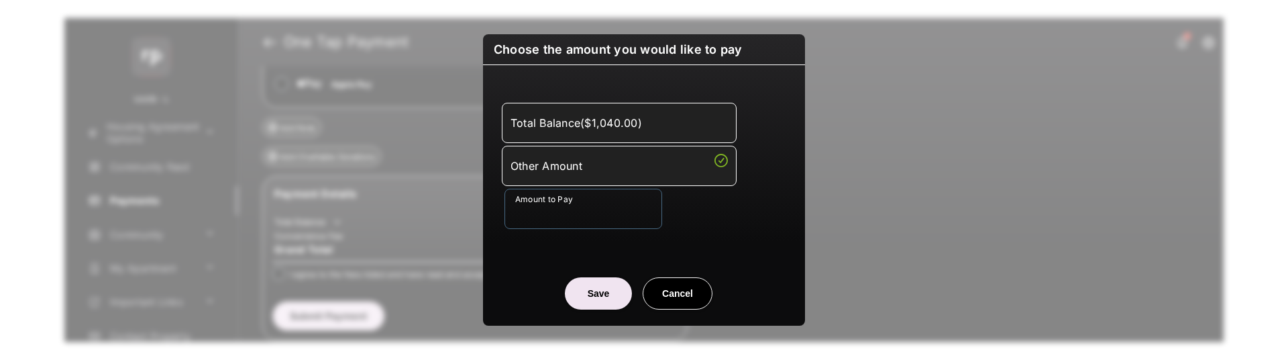
click at [601, 218] on input "Amount to Pay" at bounding box center [584, 209] width 158 height 40
type input "***"
click at [604, 303] on button "Save" at bounding box center [598, 293] width 67 height 32
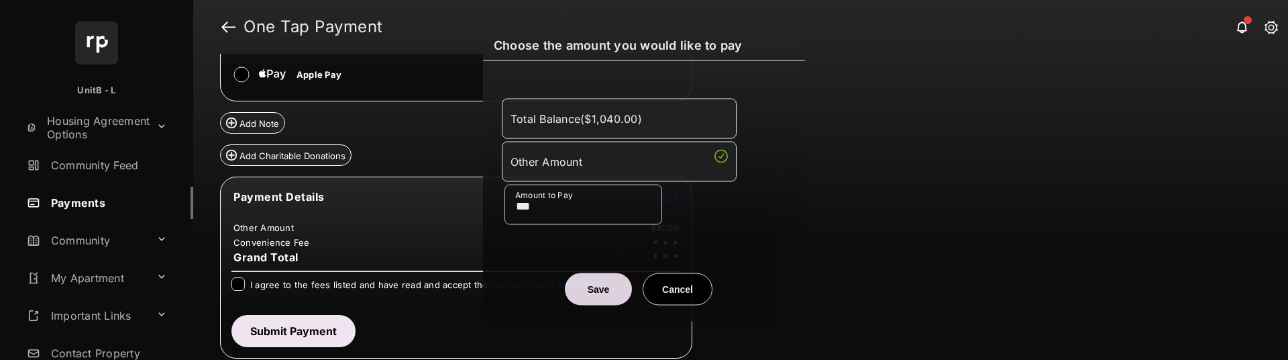
scroll to position [108, 0]
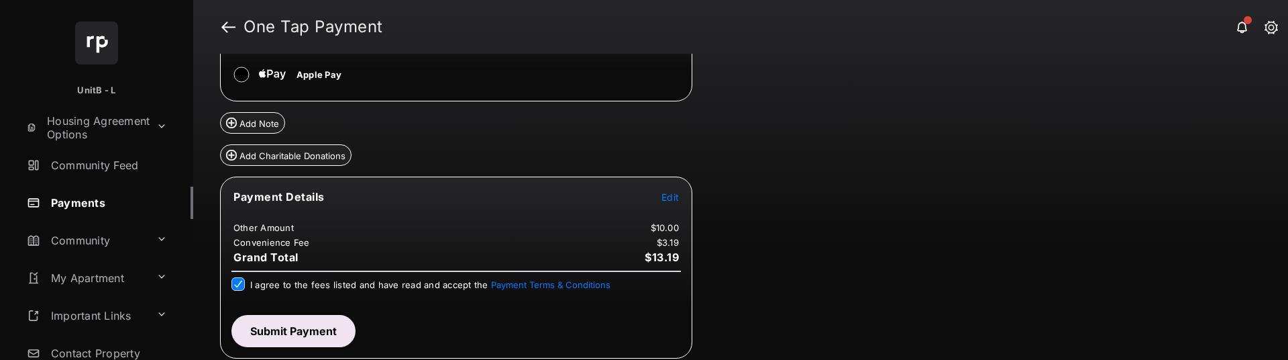
click at [288, 321] on button "Submit Payment" at bounding box center [293, 331] width 124 height 32
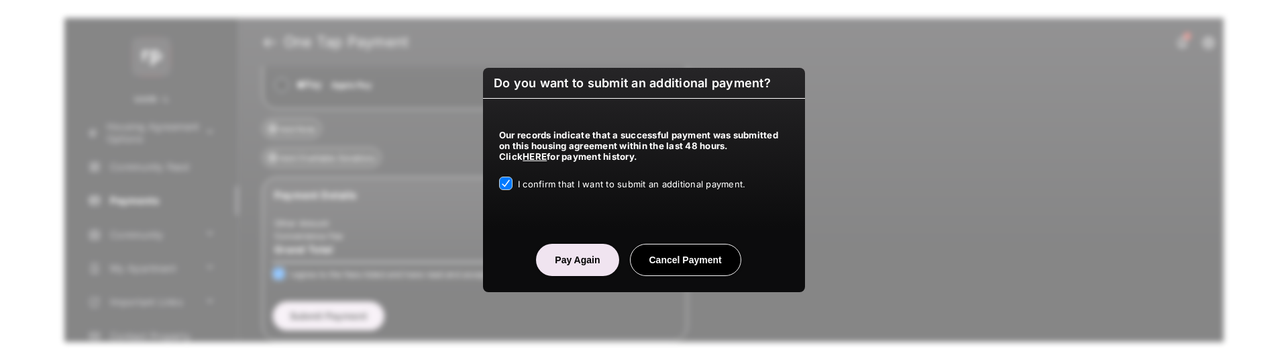
click at [576, 256] on button "Pay Again" at bounding box center [577, 260] width 83 height 32
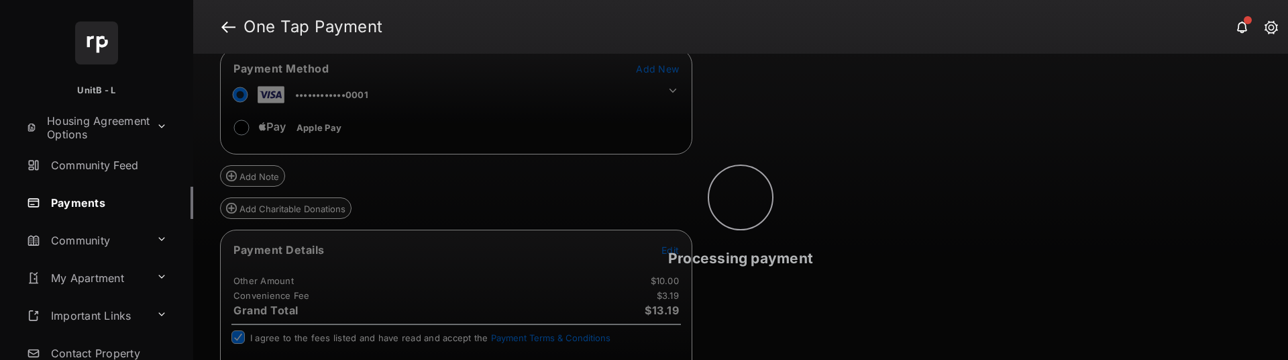
scroll to position [0, 0]
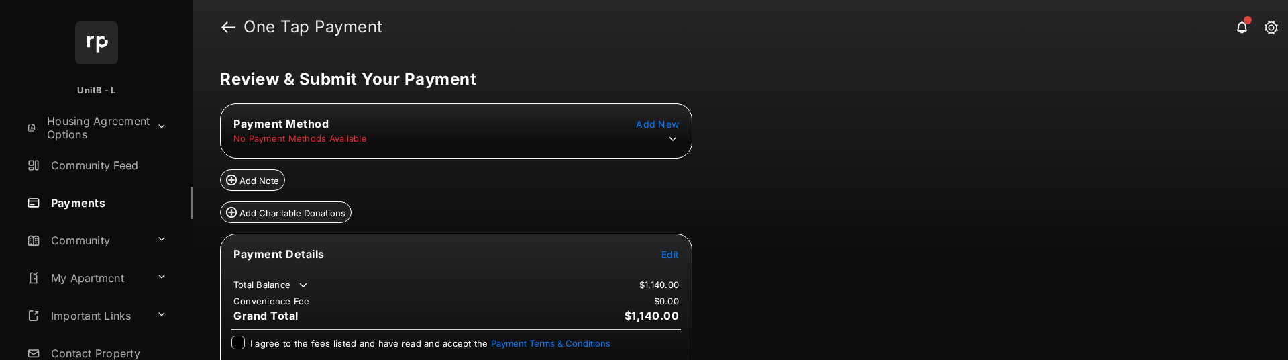
click at [676, 138] on icon at bounding box center [673, 139] width 12 height 12
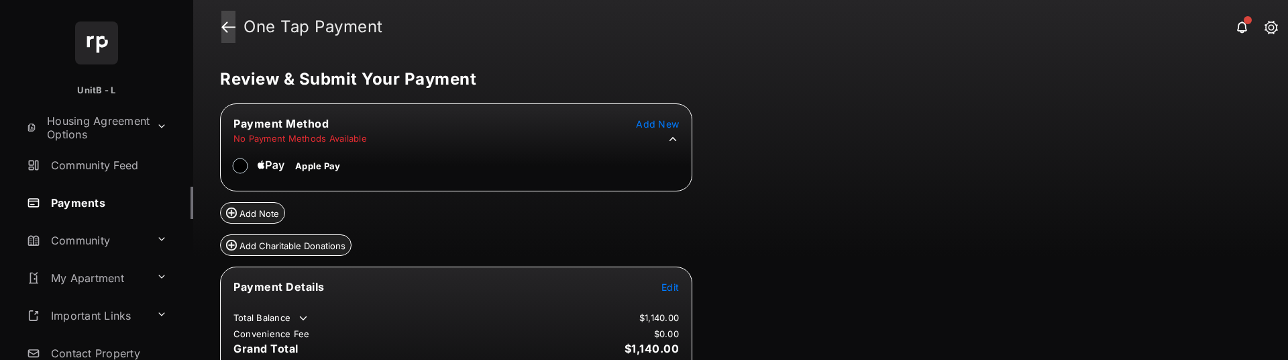
click at [229, 18] on link at bounding box center [228, 27] width 14 height 32
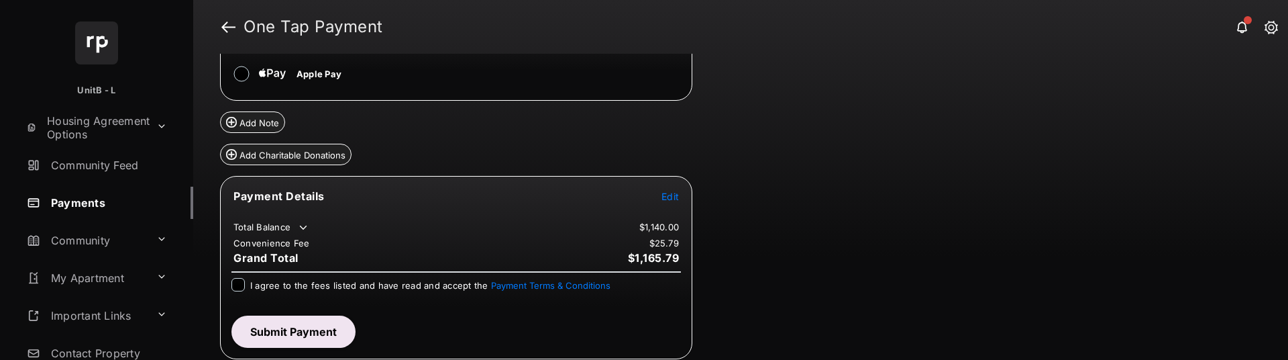
scroll to position [109, 0]
click at [671, 192] on span "Edit" at bounding box center [669, 195] width 17 height 11
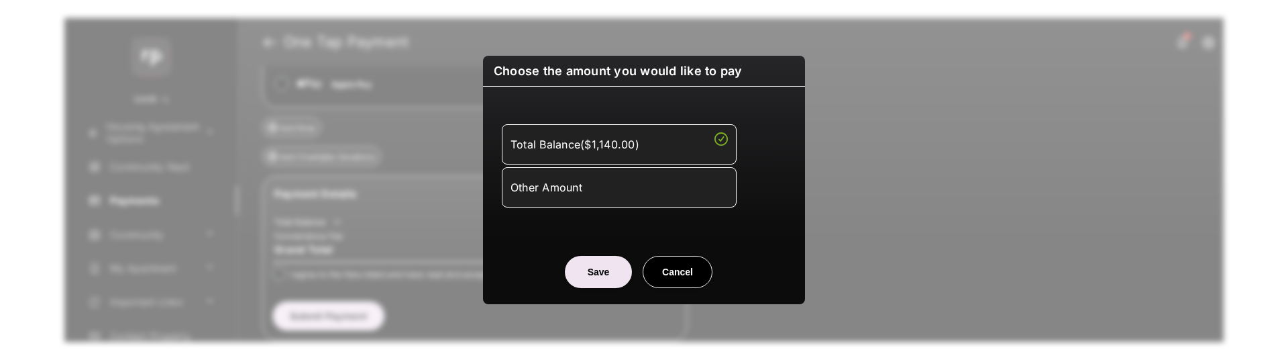
click at [666, 193] on div "Other Amount" at bounding box center [619, 187] width 217 height 23
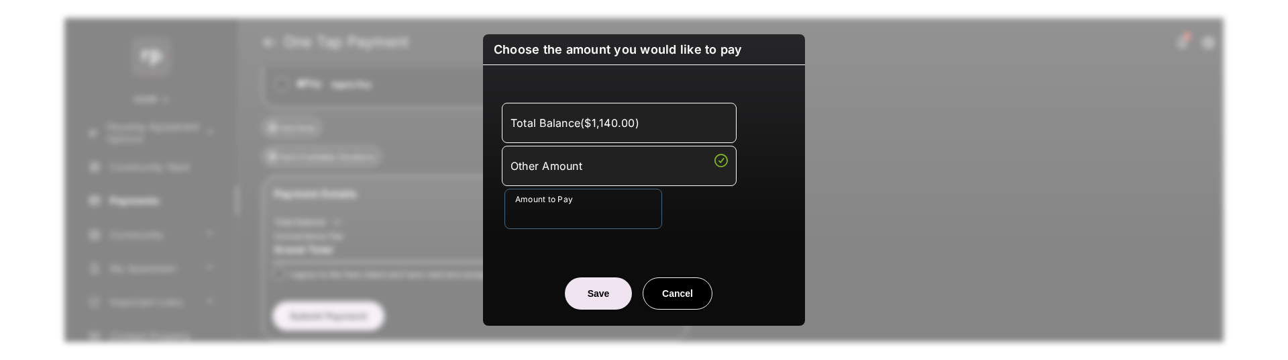
click at [631, 213] on input "Amount to Pay" at bounding box center [584, 209] width 158 height 40
type input "****"
click at [622, 284] on button "Save" at bounding box center [598, 293] width 67 height 32
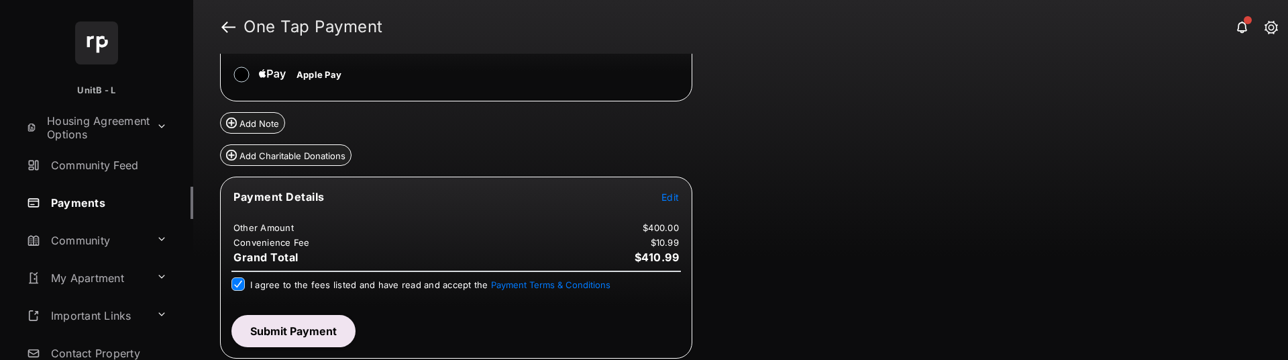
click at [269, 326] on button "Submit Payment" at bounding box center [293, 331] width 124 height 32
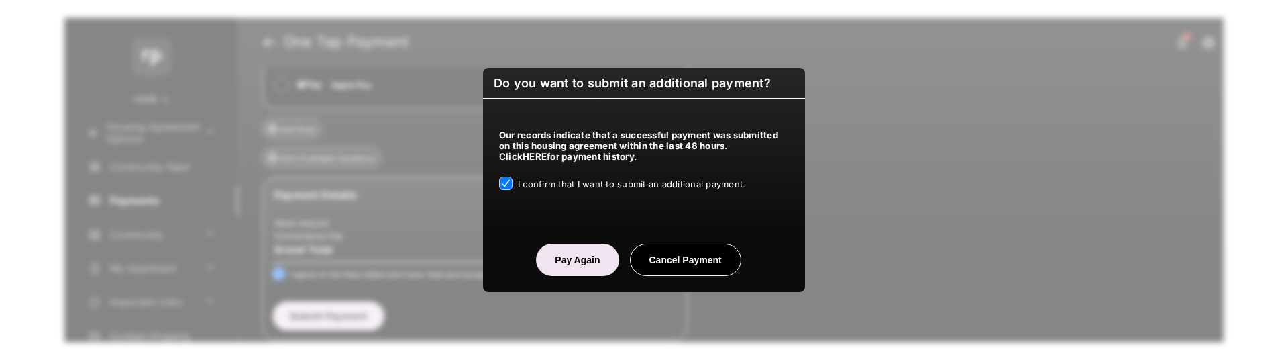
click at [594, 248] on button "Pay Again" at bounding box center [577, 260] width 83 height 32
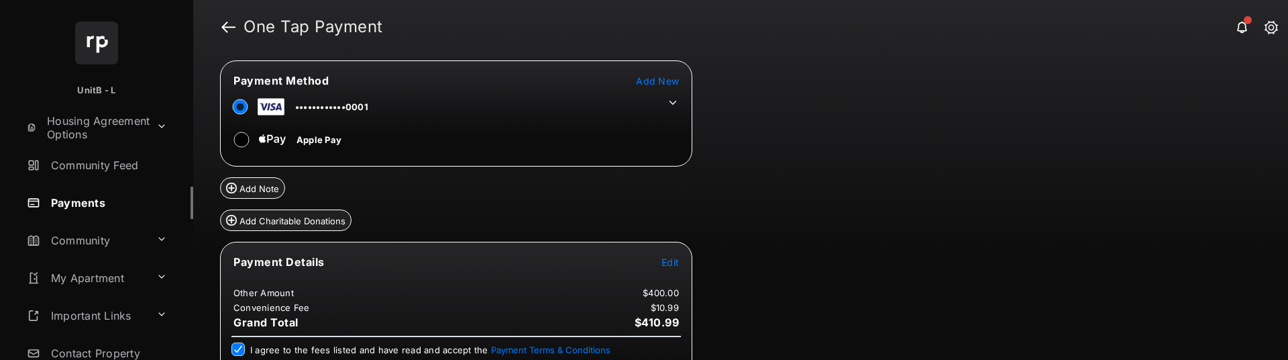
scroll to position [161, 0]
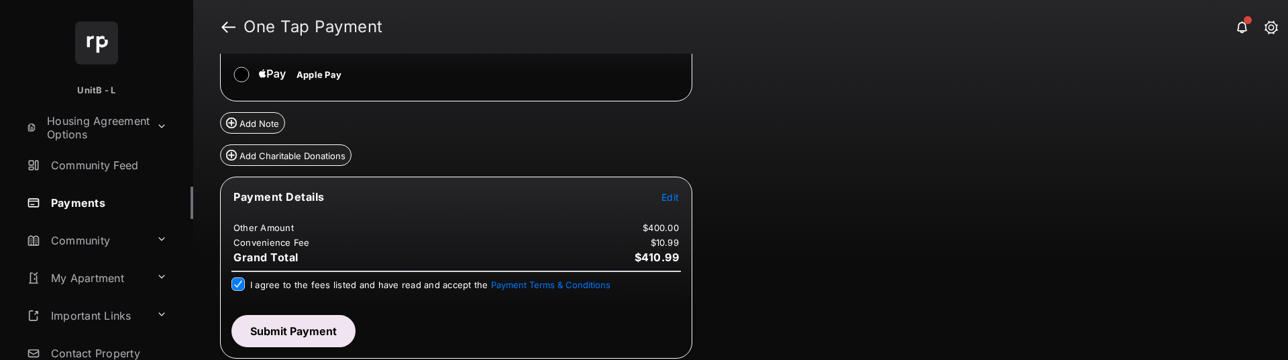
click at [303, 328] on button "Submit Payment" at bounding box center [293, 331] width 124 height 32
